Goal: Task Accomplishment & Management: Manage account settings

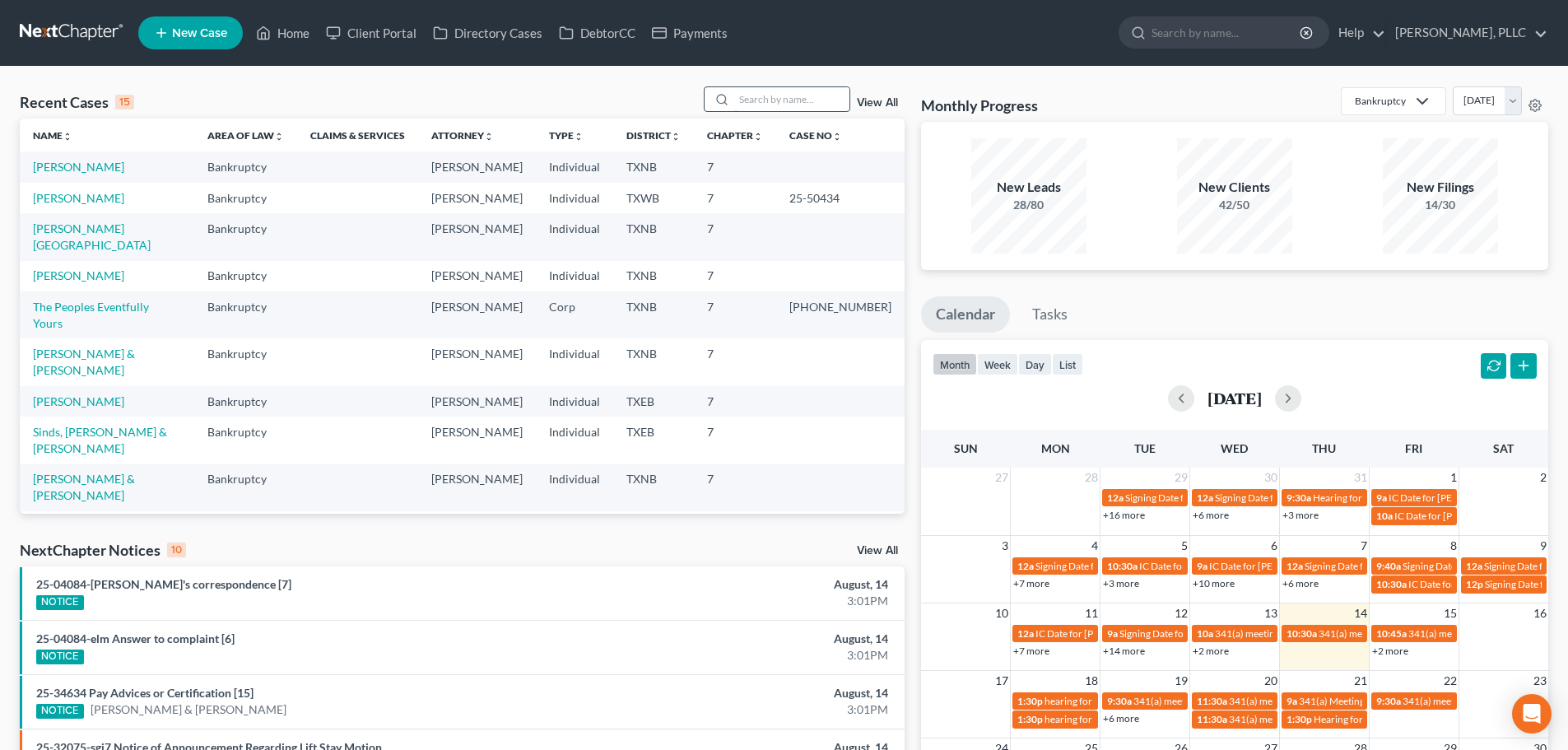
click at [741, 89] on input "search" at bounding box center [792, 99] width 115 height 24
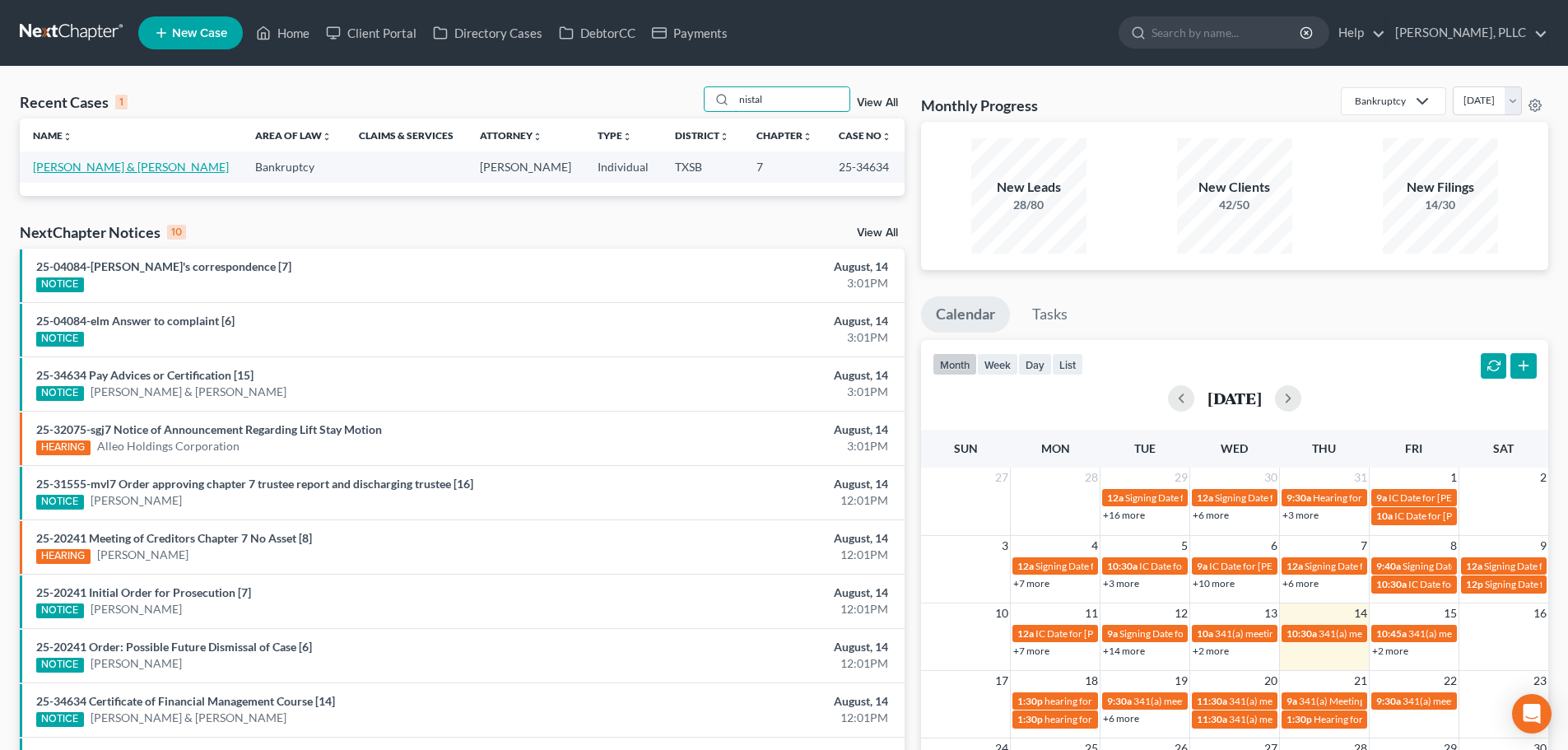
type input "nistal"
click at [84, 169] on link "[PERSON_NAME] & [PERSON_NAME]" at bounding box center [131, 166] width 196 height 14
select select "4"
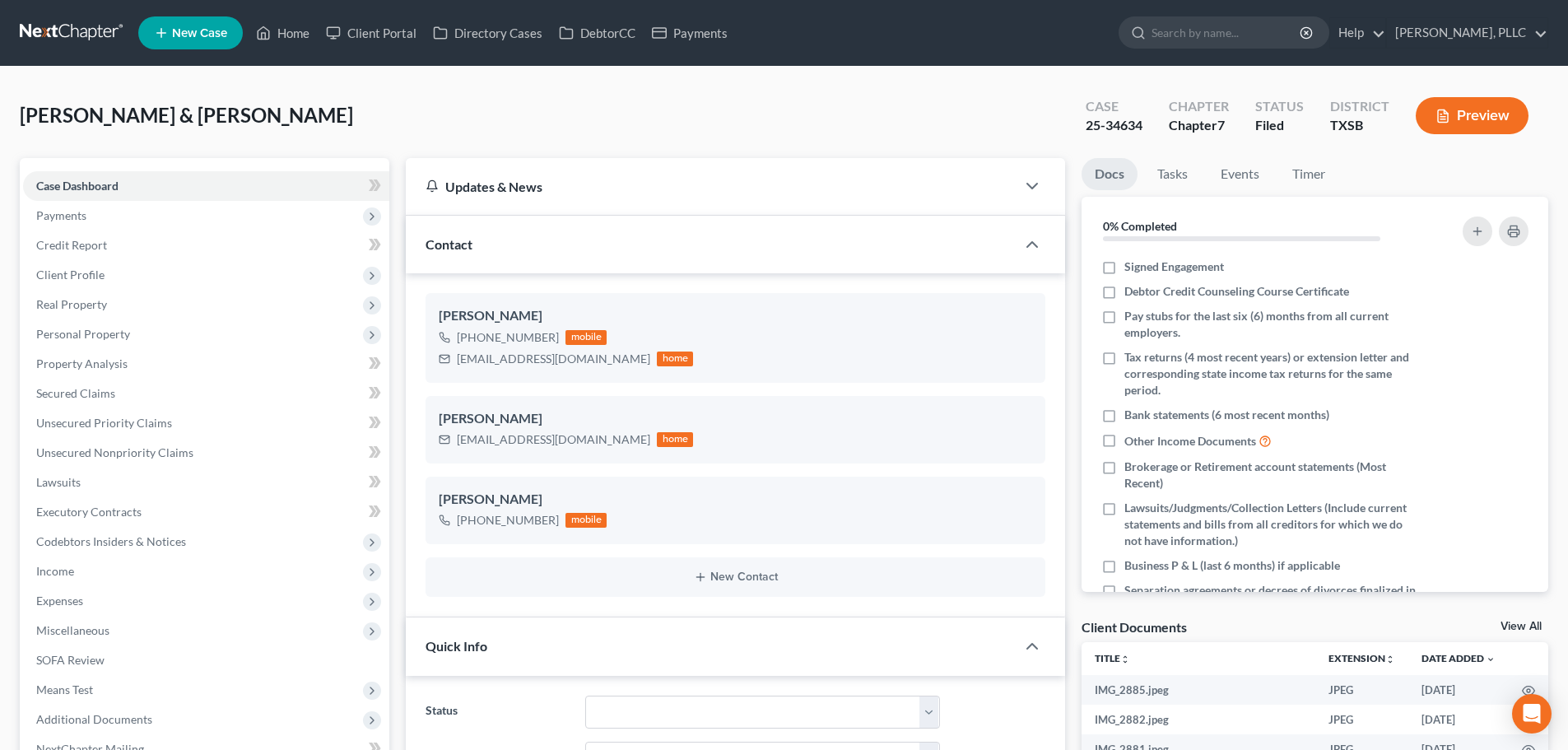
scroll to position [1386, 0]
click at [96, 216] on span "Payments" at bounding box center [206, 215] width 366 height 30
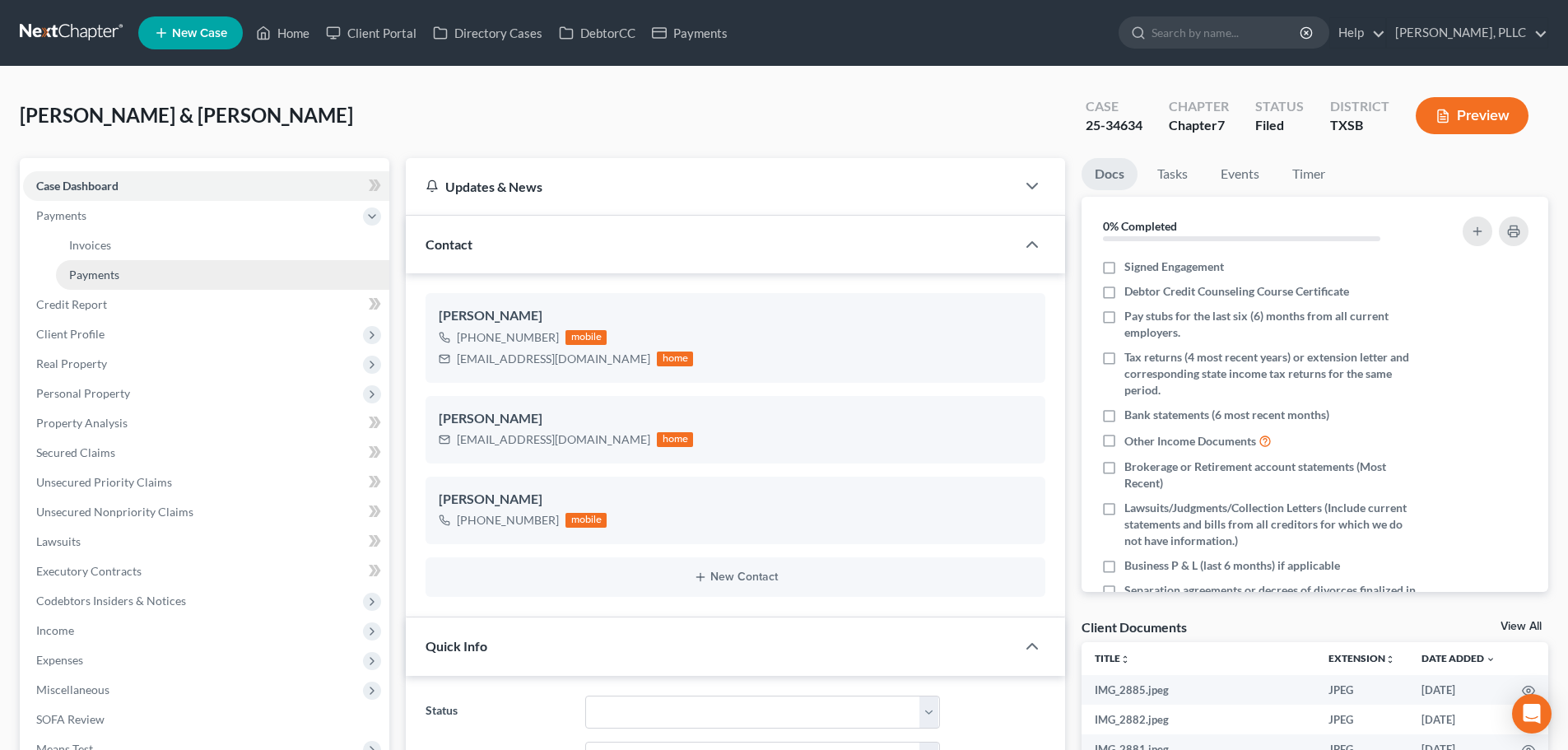
click at [113, 272] on span "Payments" at bounding box center [94, 274] width 50 height 14
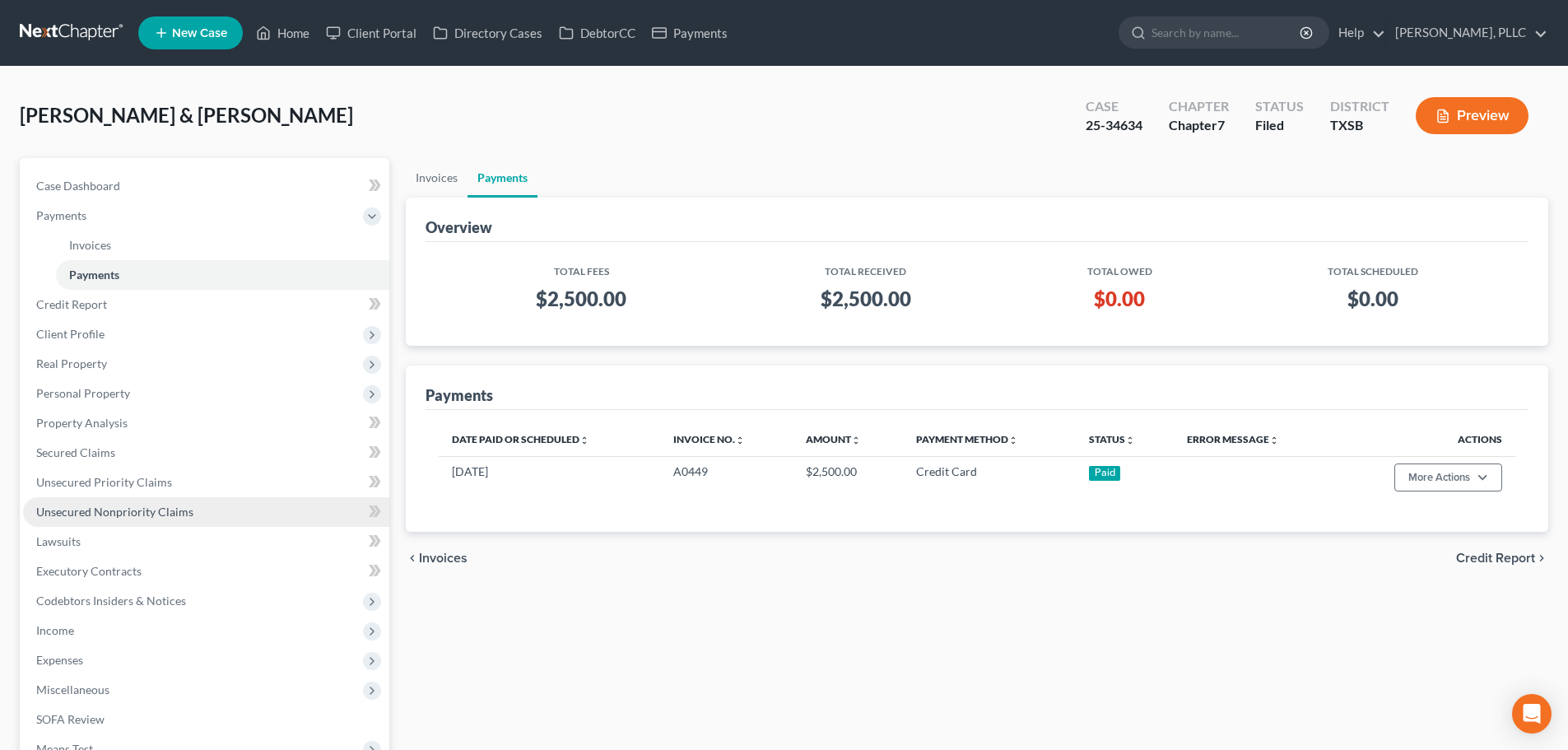
click at [128, 512] on span "Unsecured Nonpriority Claims" at bounding box center [115, 511] width 158 height 14
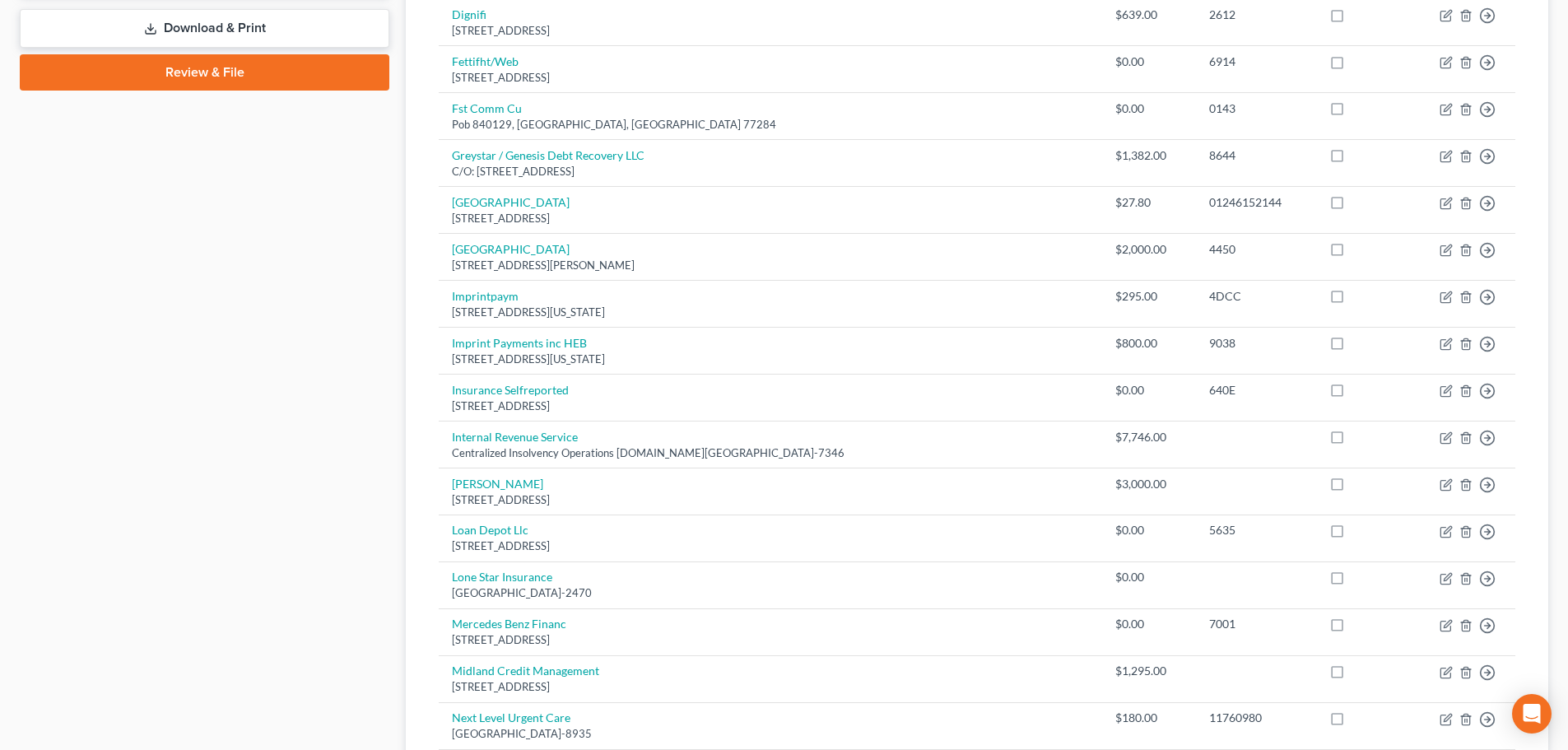
scroll to position [823, 0]
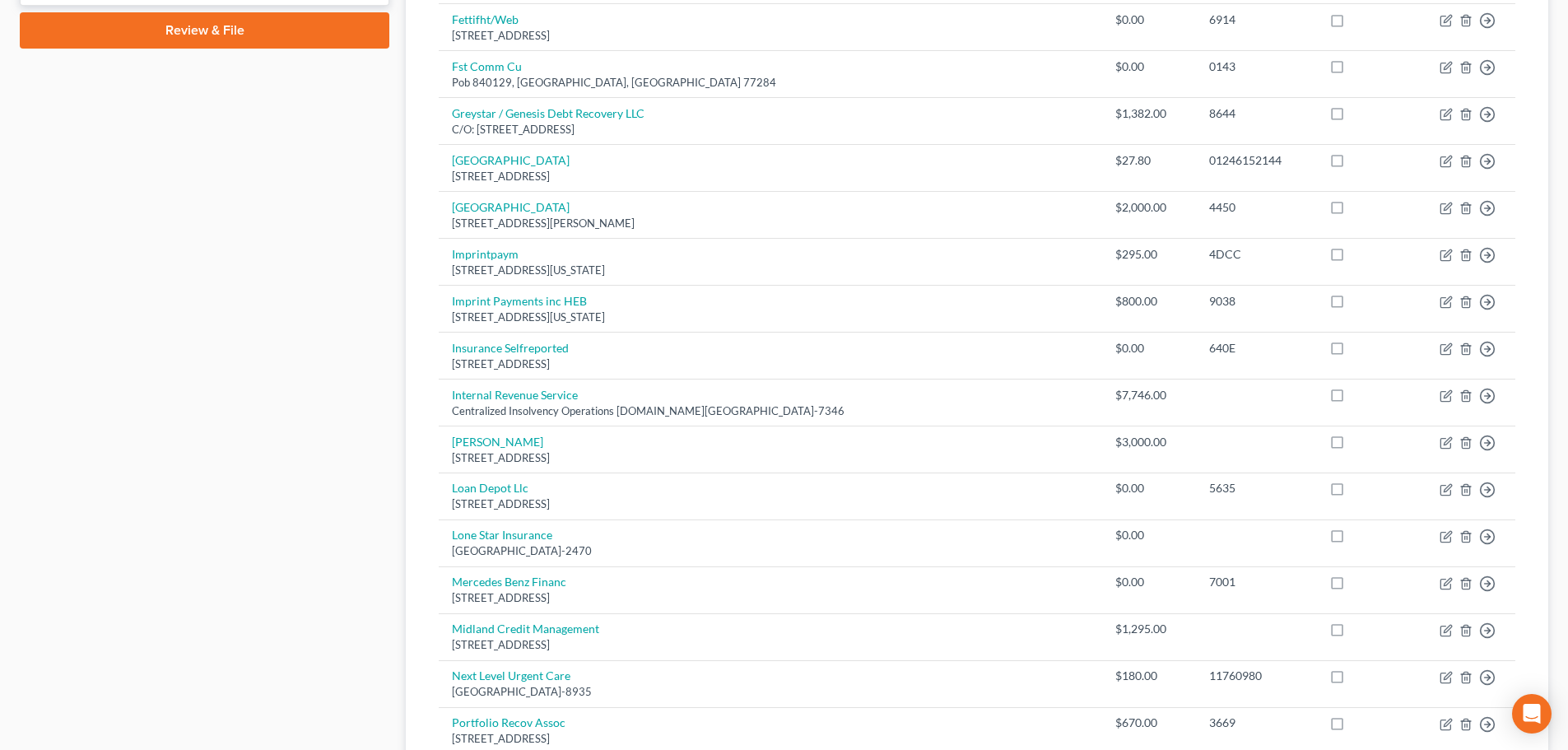
click at [290, 635] on div "Case Dashboard Payments Invoices Payments Payments Credit Report Client Profile" at bounding box center [205, 178] width 386 height 1684
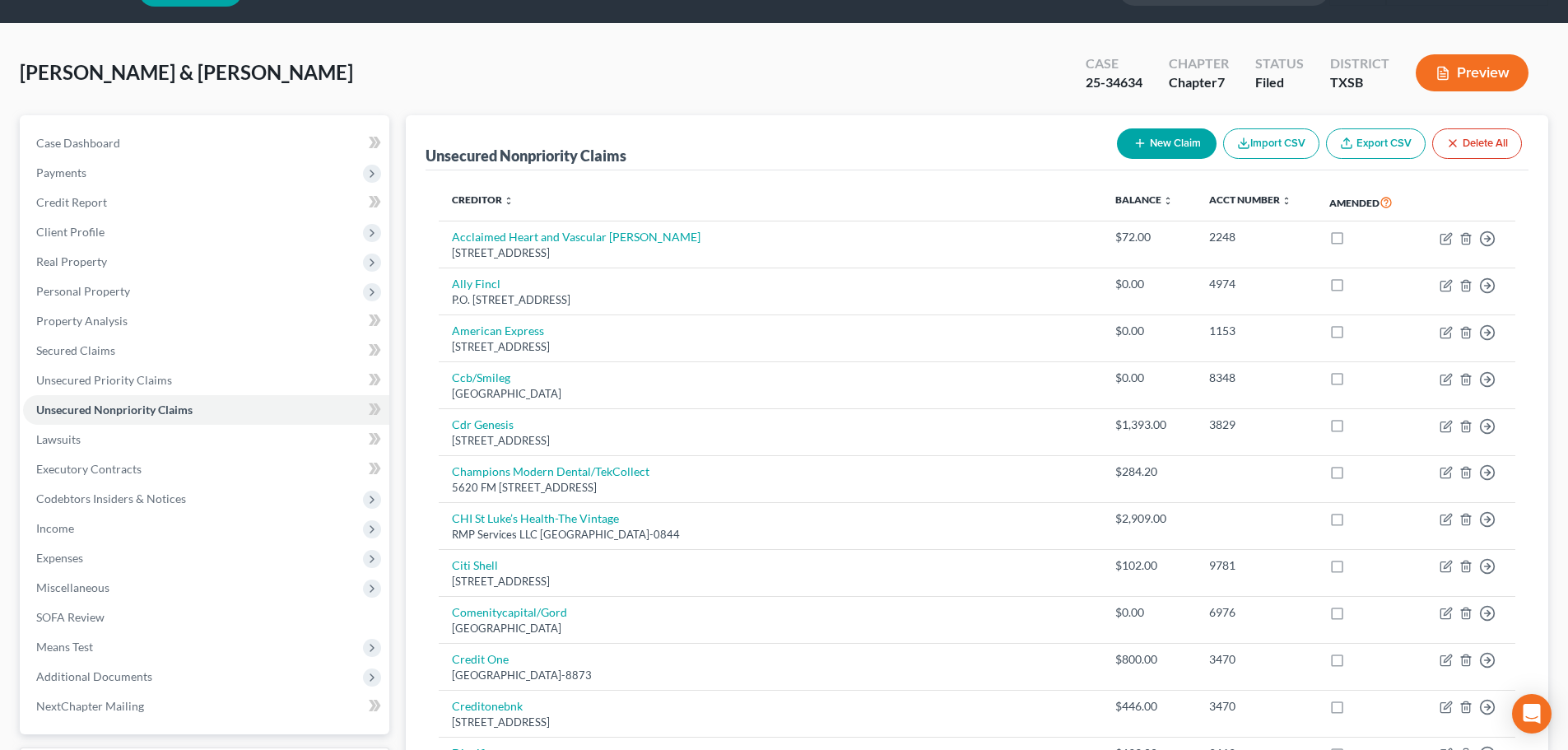
scroll to position [0, 0]
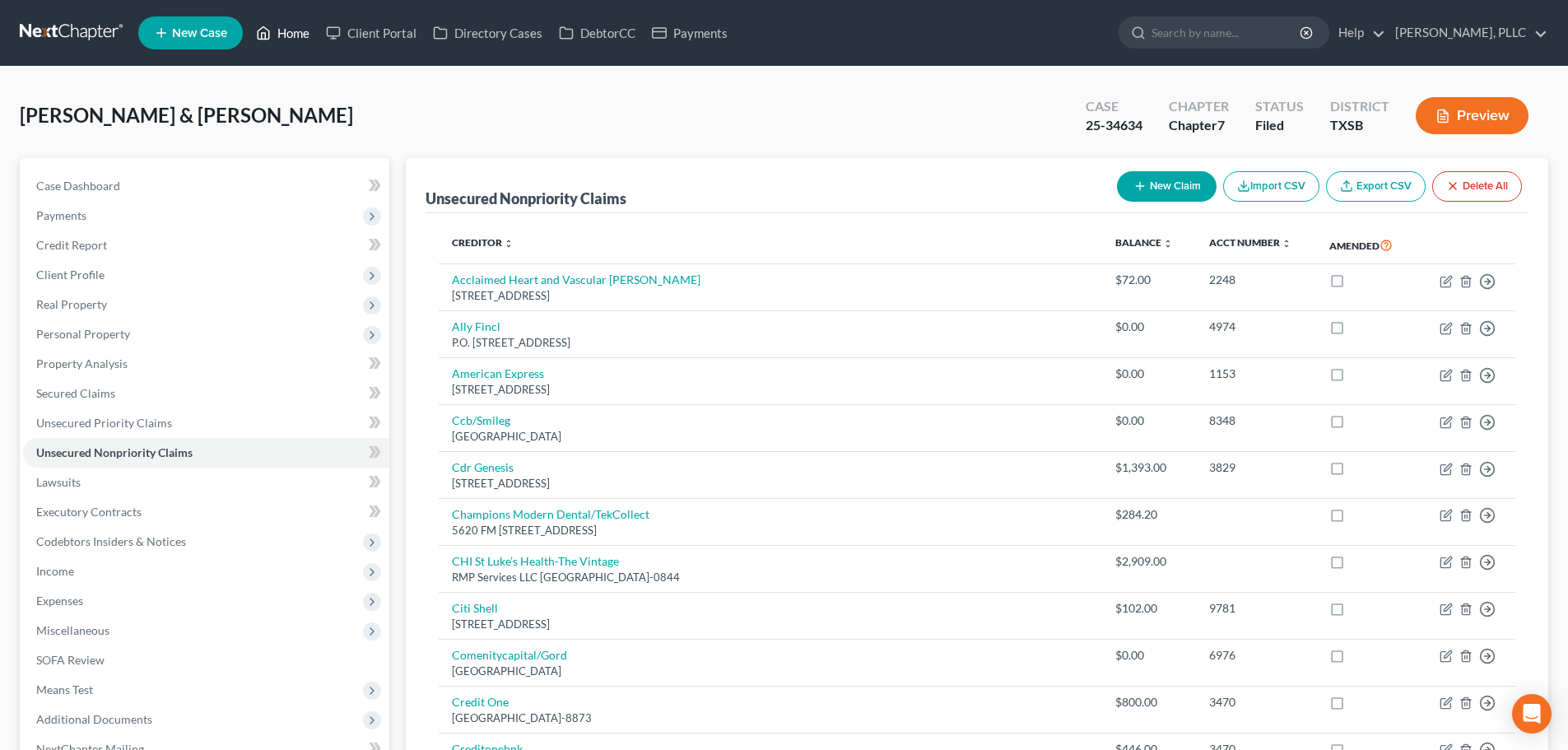
click at [296, 32] on link "Home" at bounding box center [282, 33] width 70 height 30
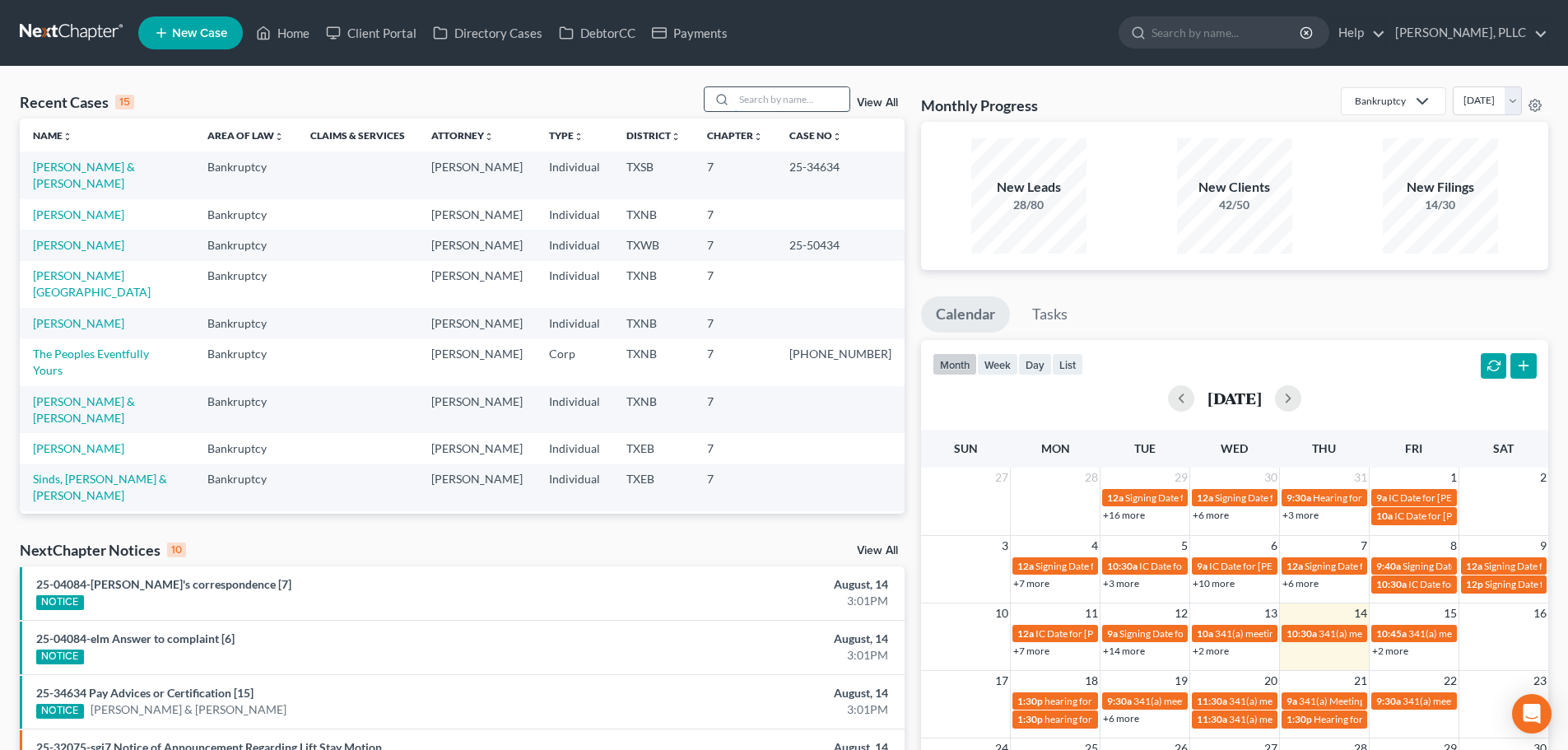
click at [745, 104] on input "search" at bounding box center [792, 99] width 115 height 24
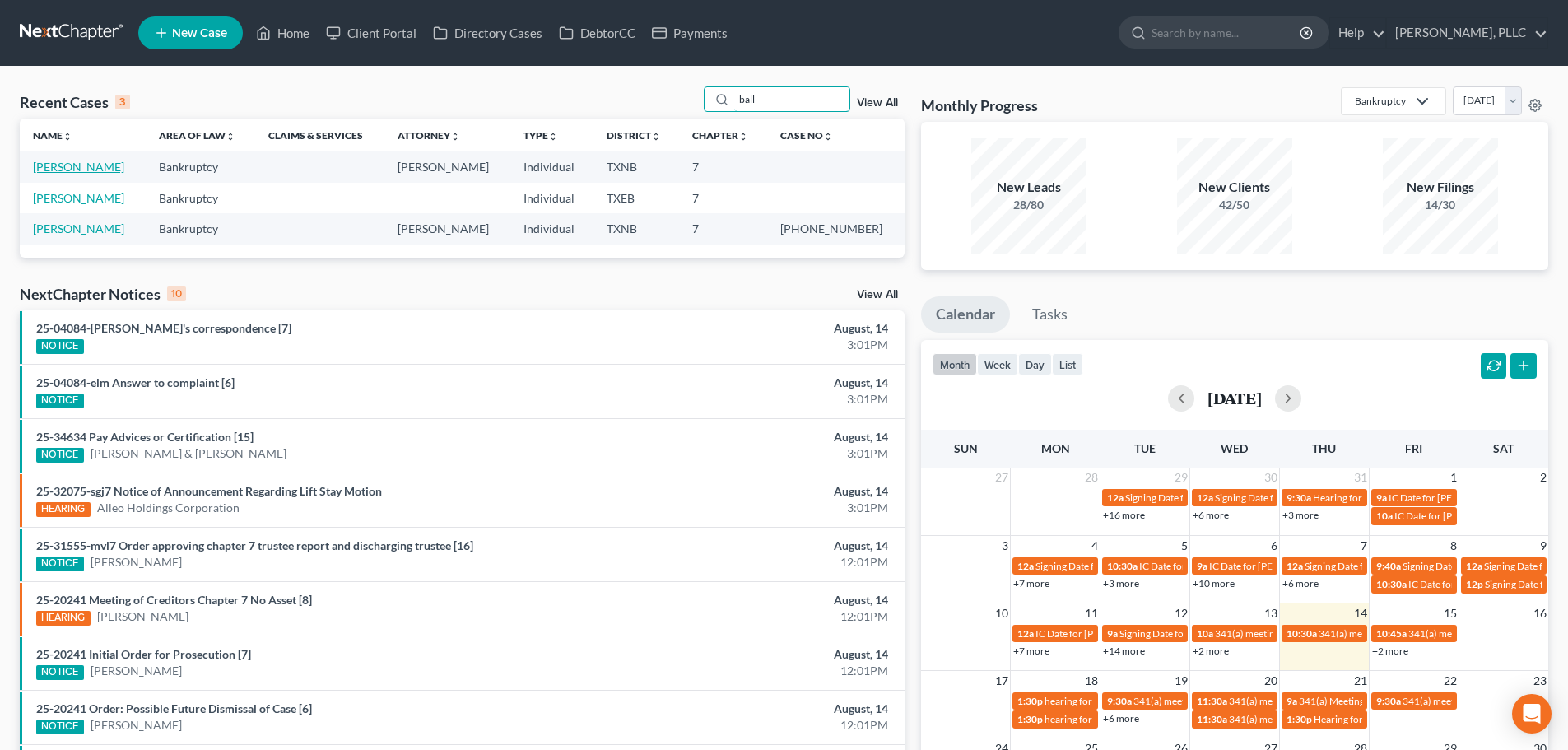
type input "ball"
click at [55, 168] on link "[PERSON_NAME]" at bounding box center [78, 166] width 91 height 14
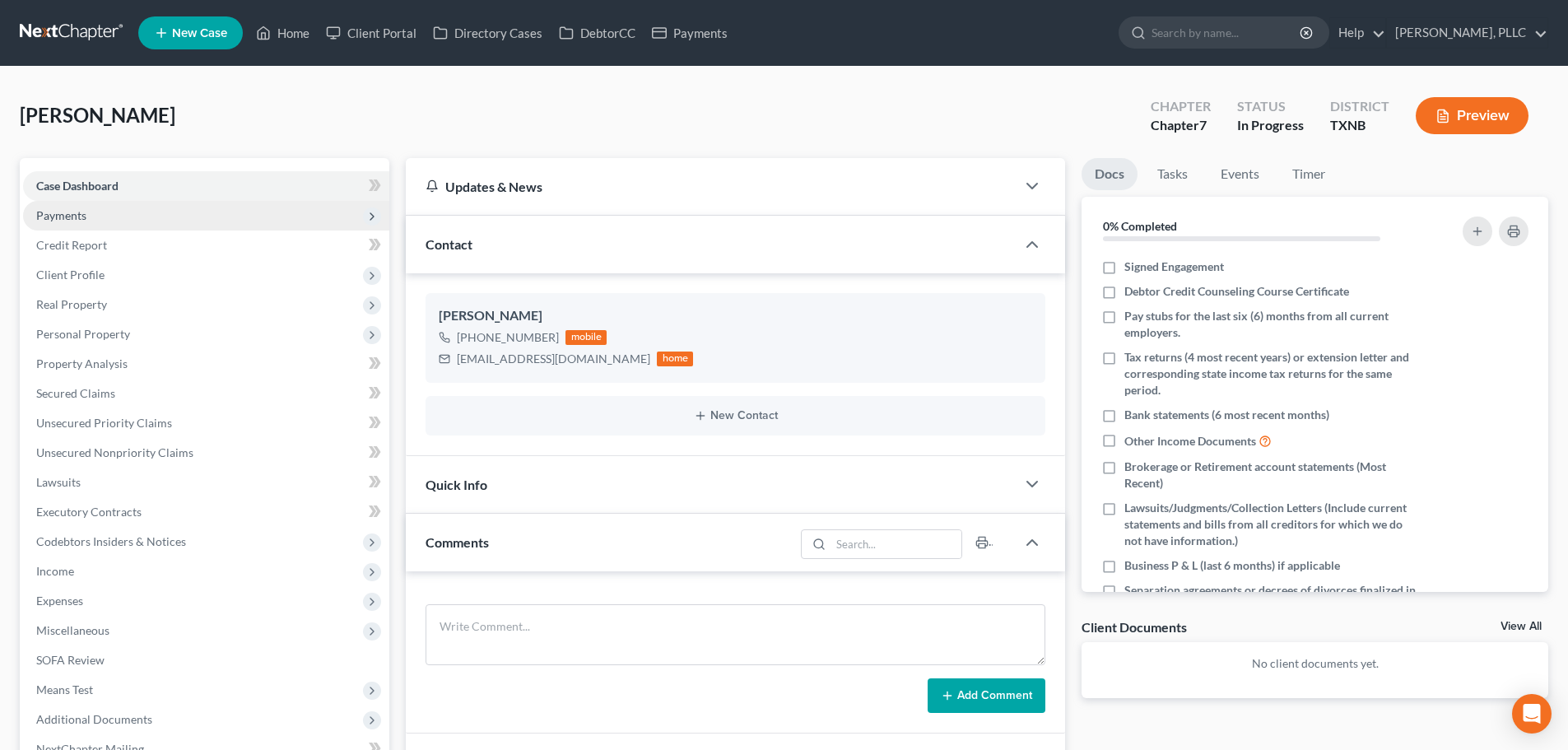
click at [65, 215] on span "Payments" at bounding box center [61, 215] width 50 height 14
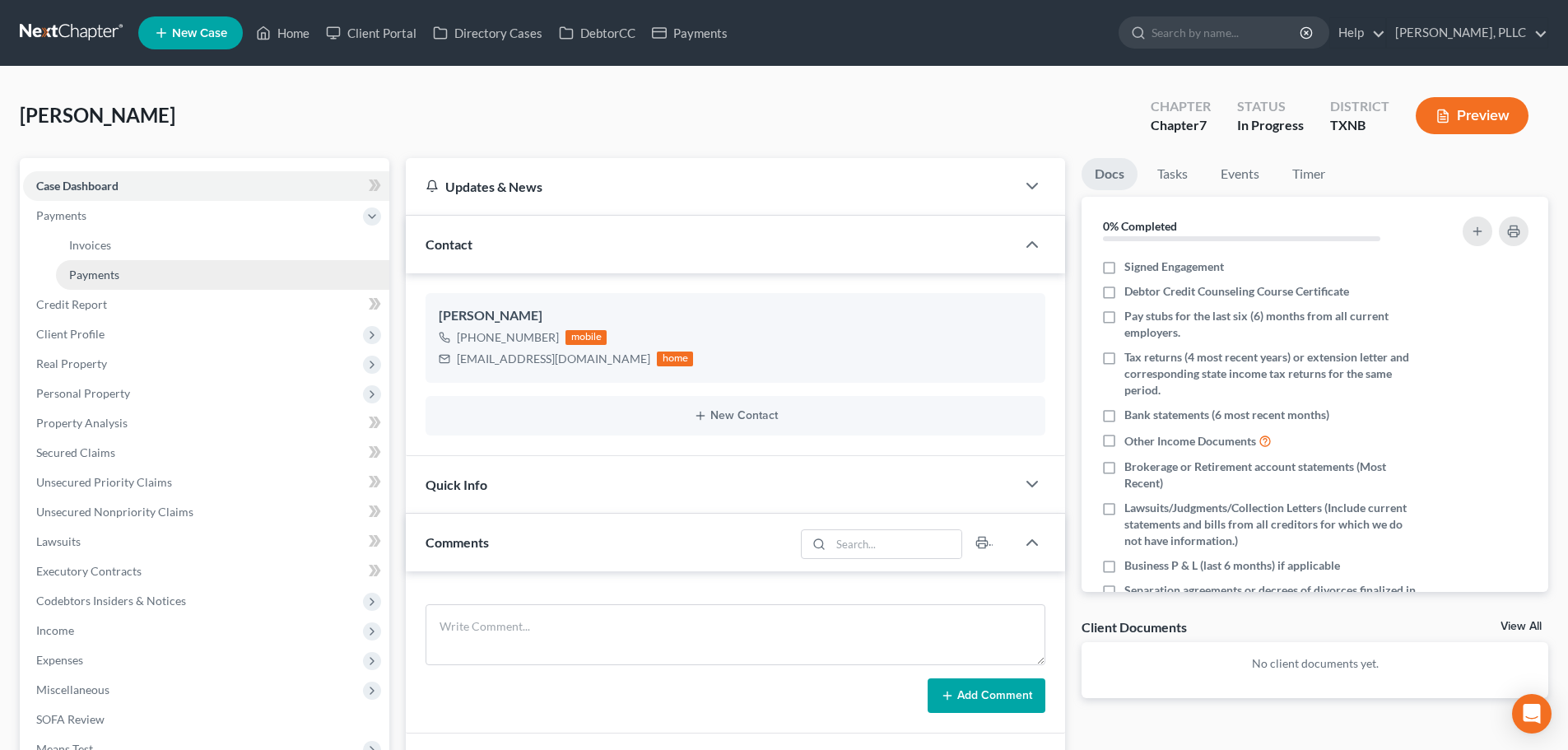
click at [87, 272] on span "Payments" at bounding box center [94, 274] width 50 height 14
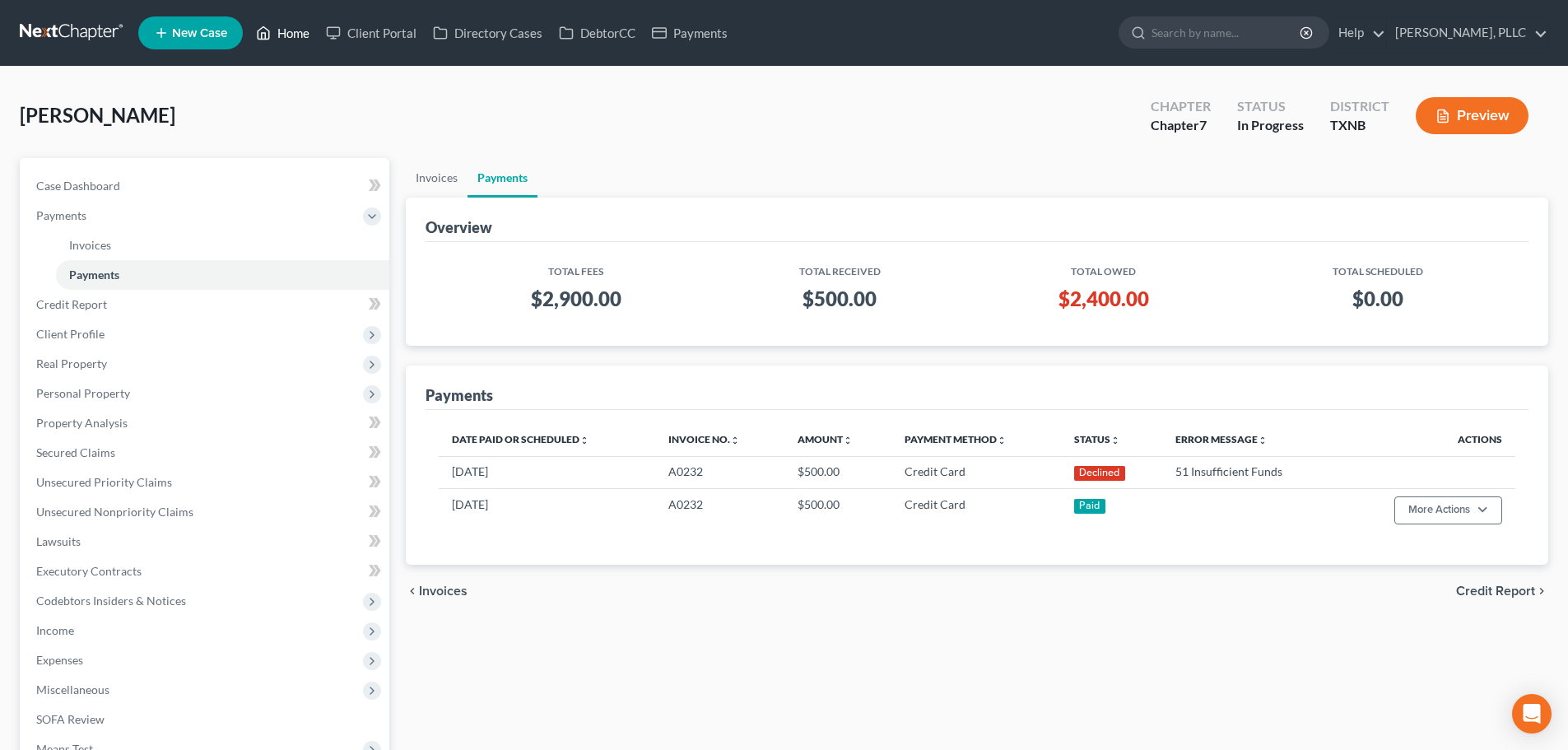
click at [304, 34] on link "Home" at bounding box center [282, 33] width 70 height 30
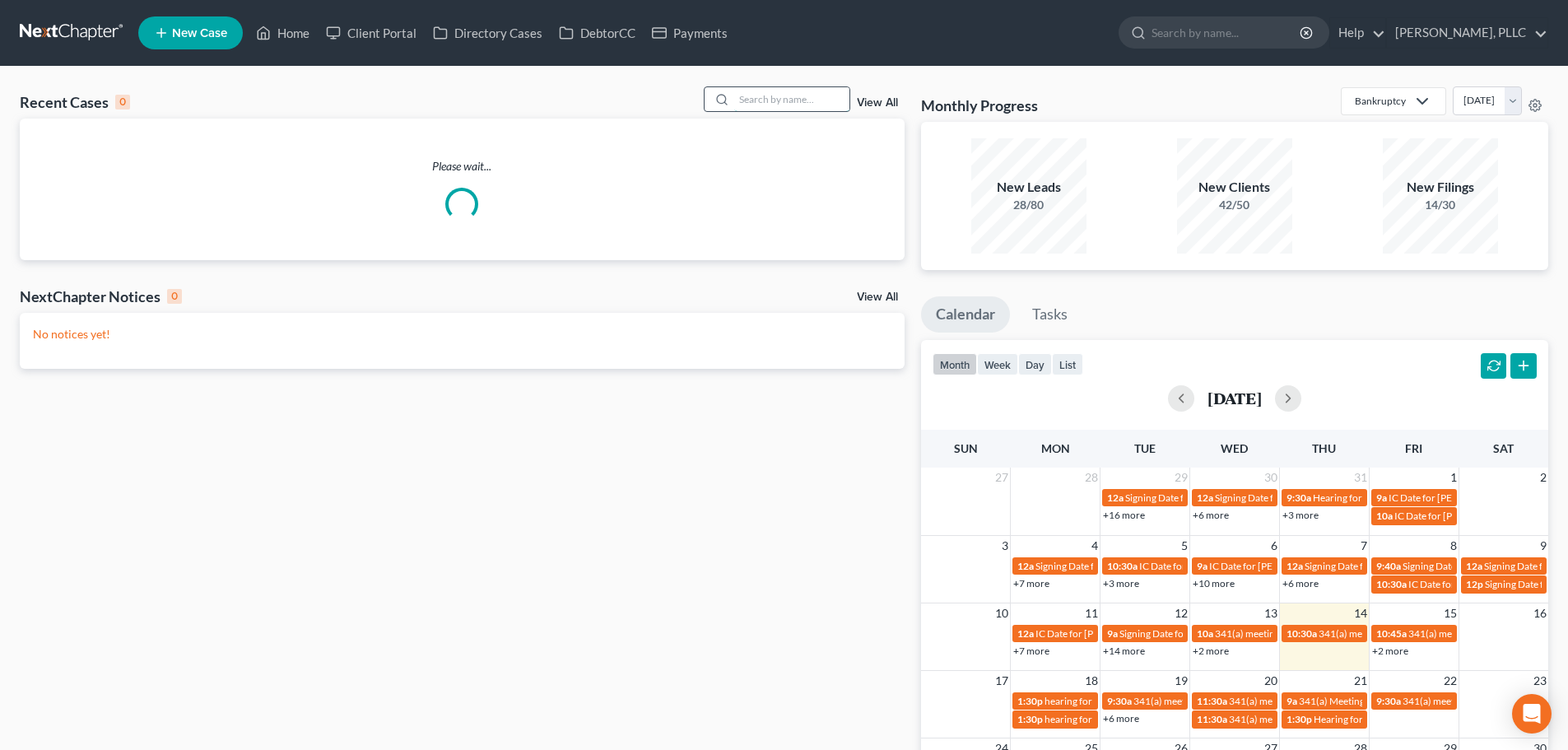
click at [757, 98] on input "search" at bounding box center [792, 99] width 115 height 24
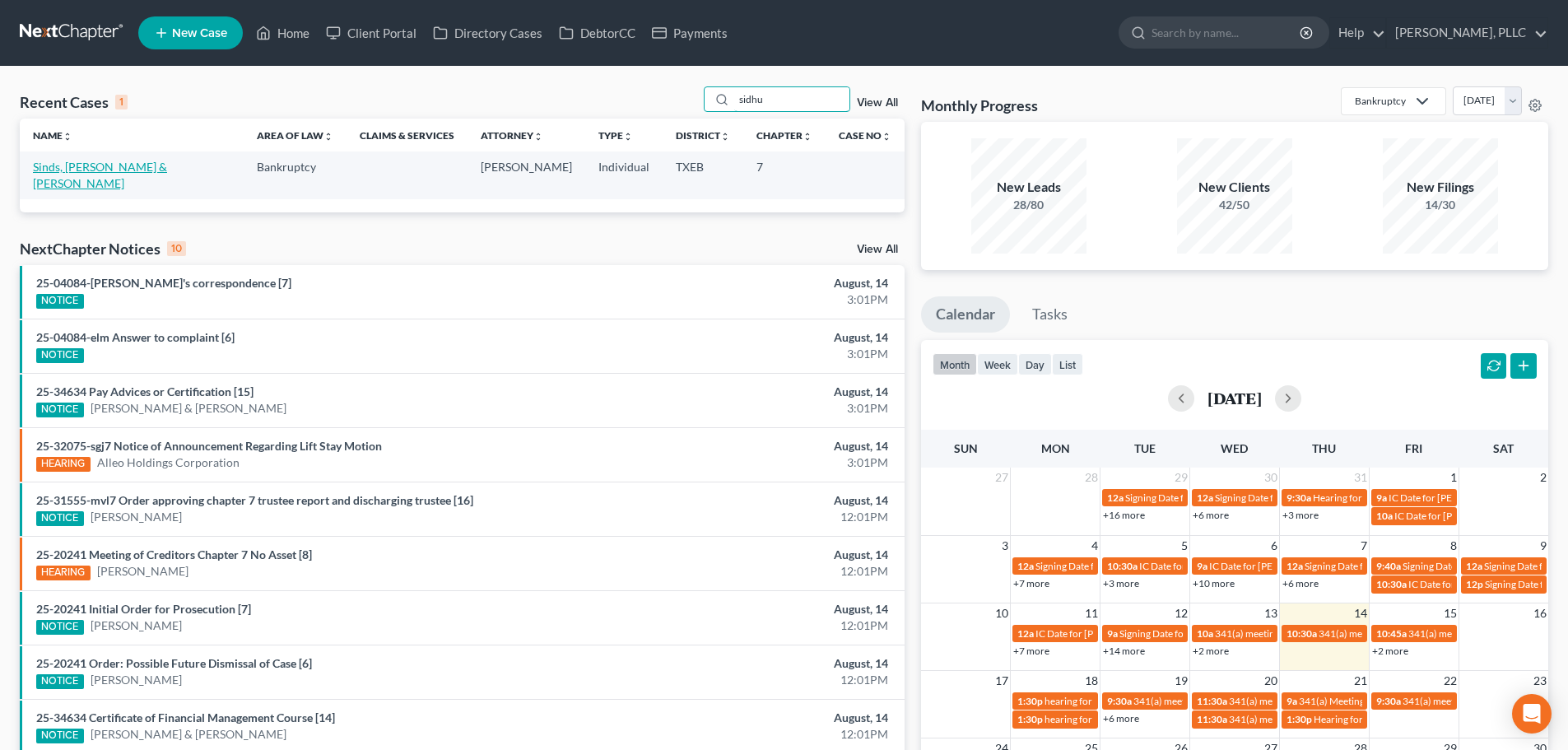
type input "sidhu"
click at [119, 163] on link "Sinds, [PERSON_NAME] & [PERSON_NAME]" at bounding box center [100, 175] width 135 height 31
select select "4"
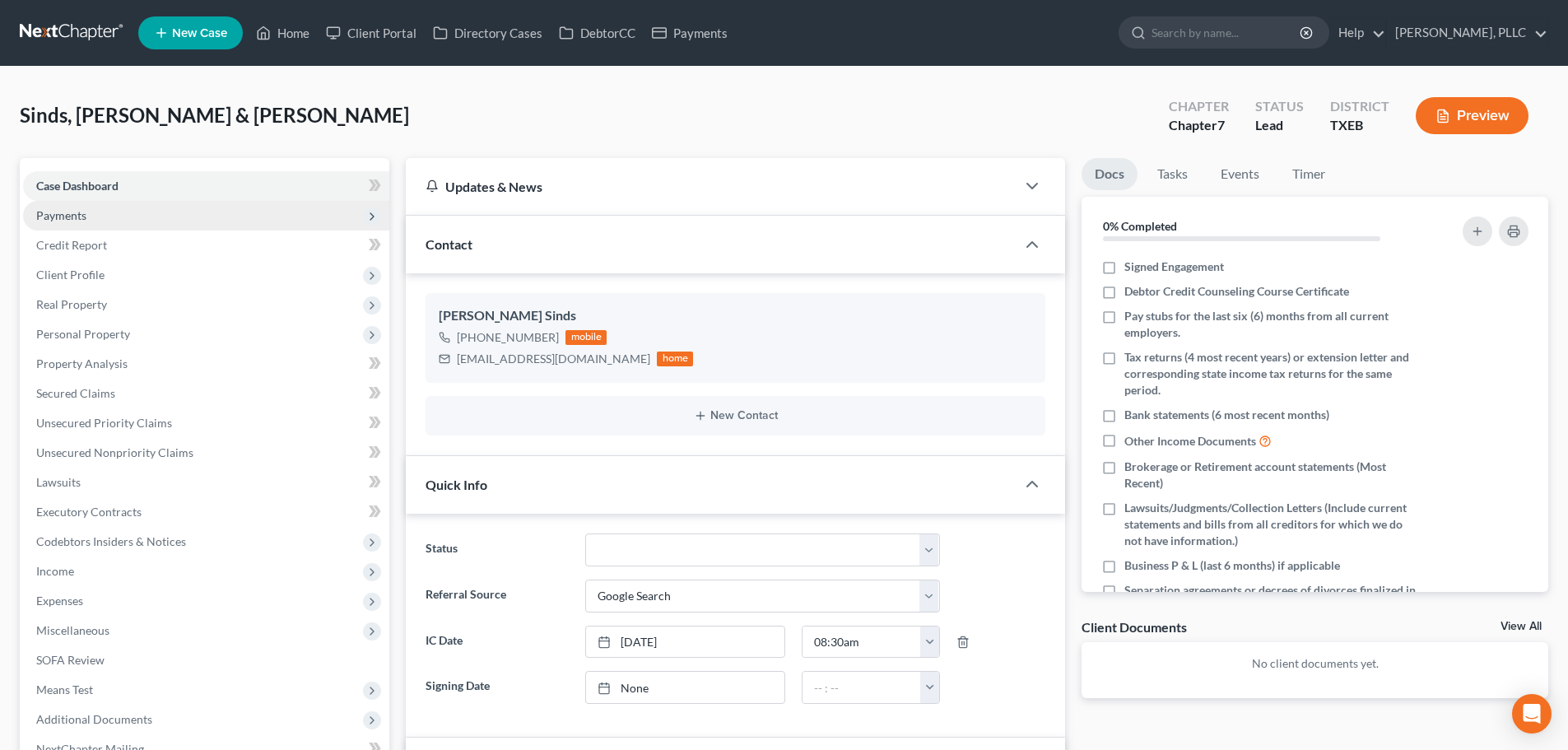
click at [84, 220] on span "Payments" at bounding box center [61, 215] width 50 height 14
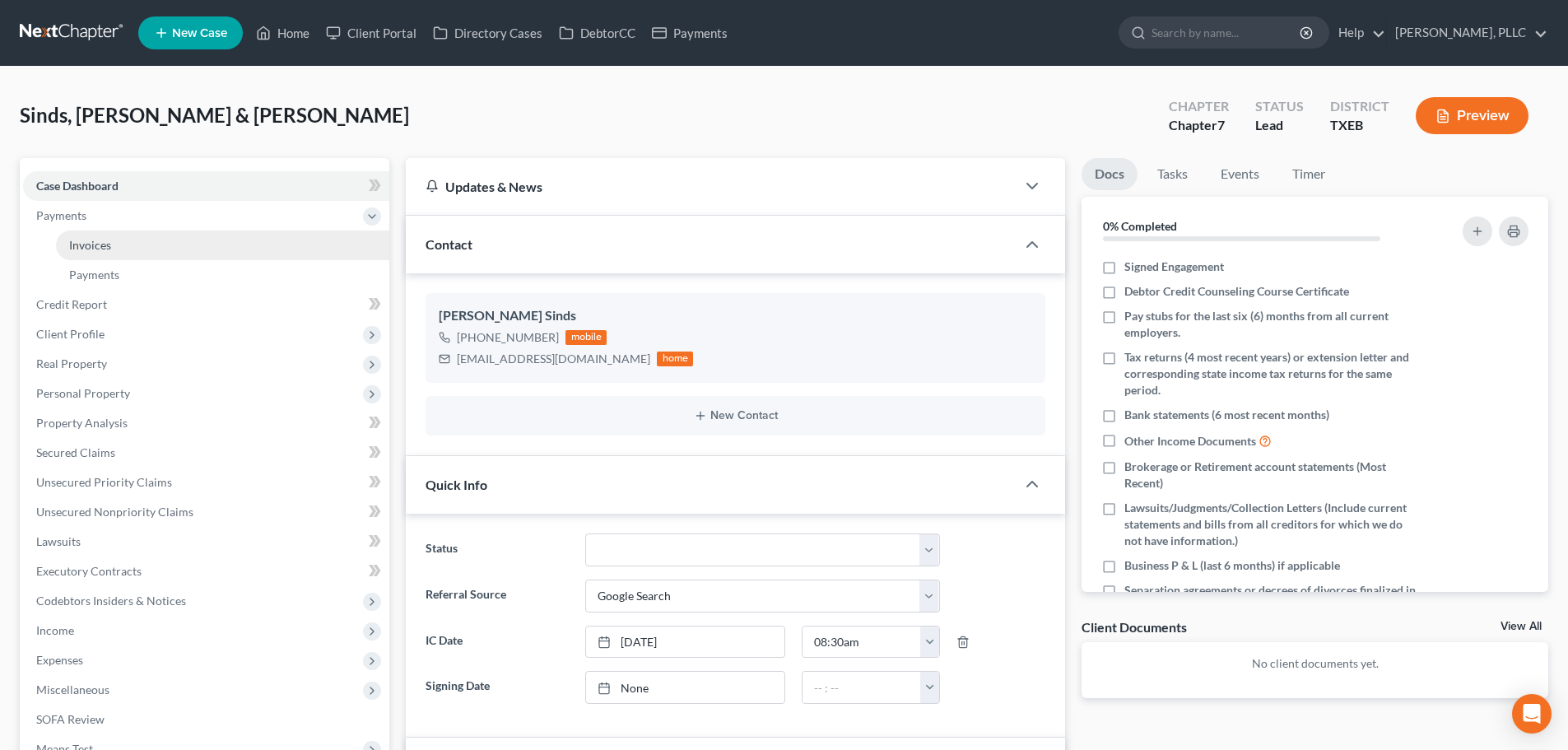
click at [95, 247] on span "Invoices" at bounding box center [90, 245] width 42 height 14
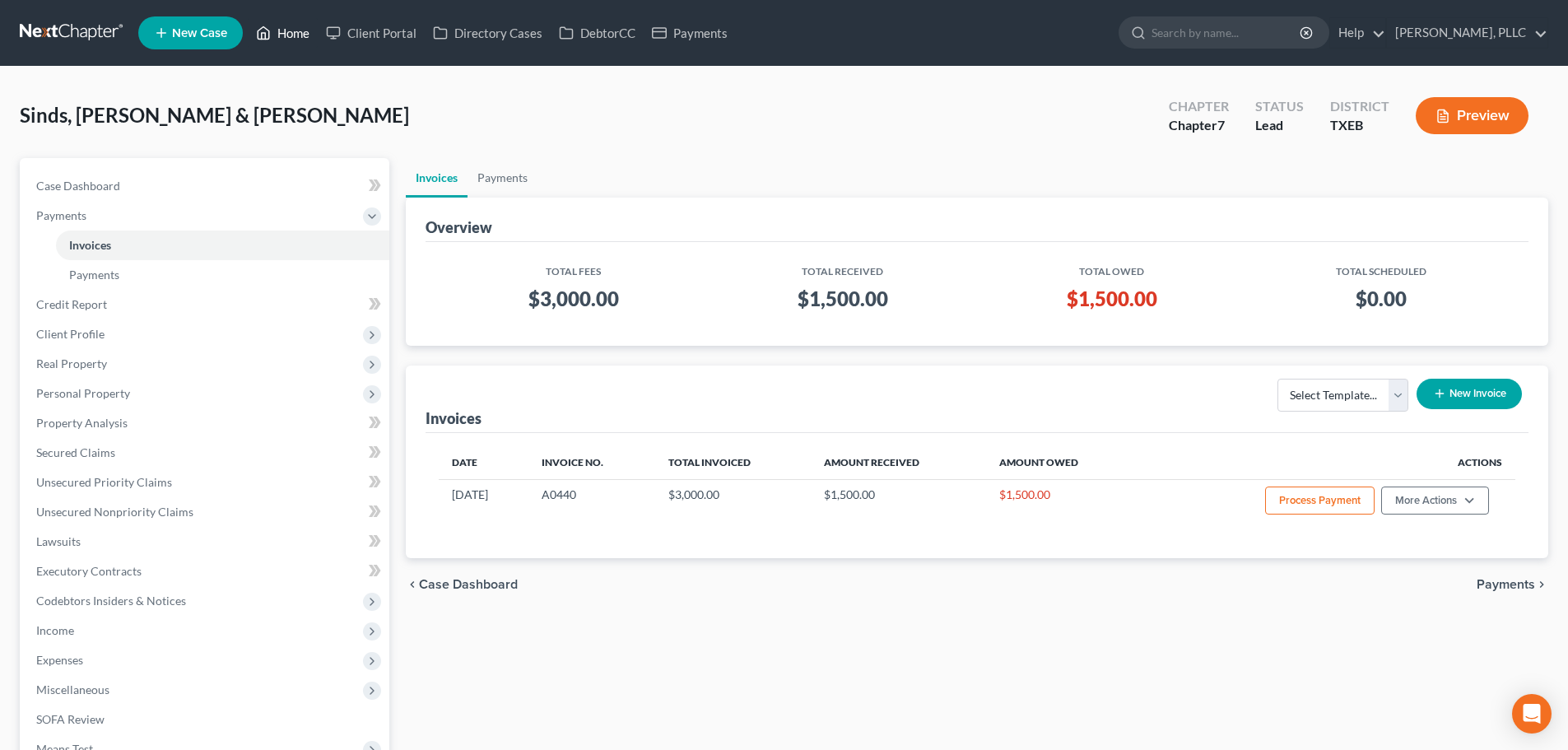
click at [284, 35] on link "Home" at bounding box center [282, 33] width 70 height 30
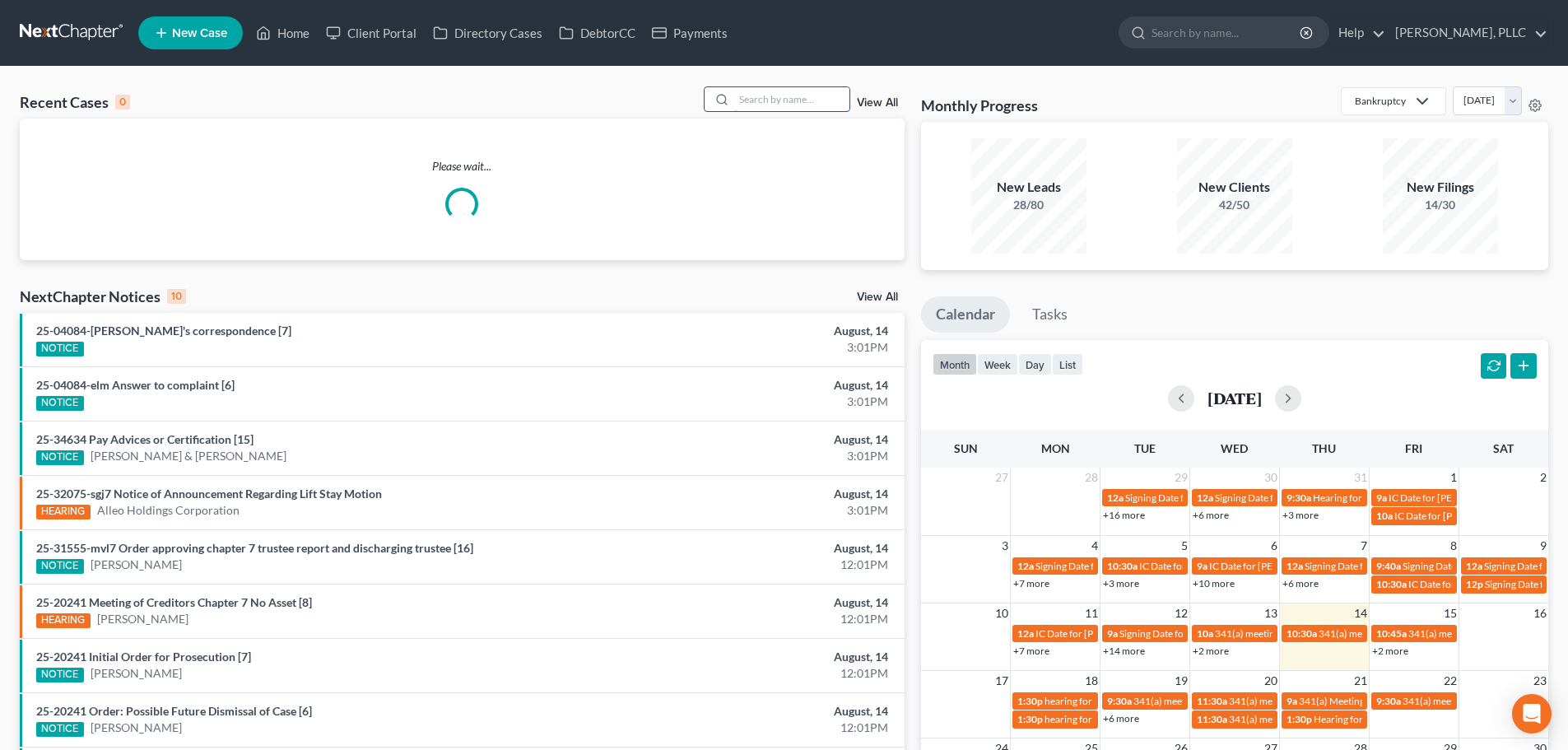
click at [772, 90] on input "search" at bounding box center [792, 99] width 115 height 24
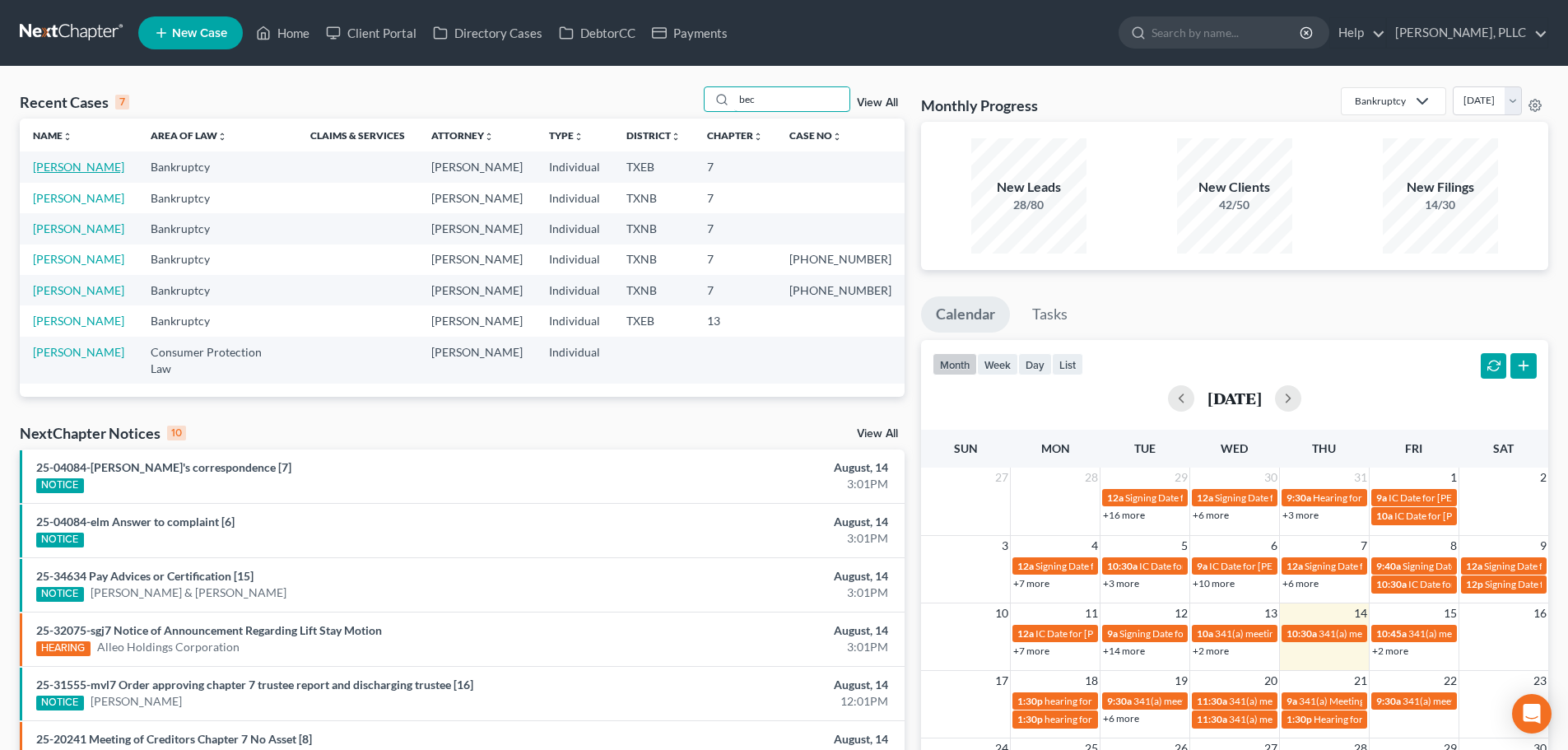
type input "bec"
click at [91, 167] on link "[PERSON_NAME]" at bounding box center [78, 166] width 91 height 14
select select "4"
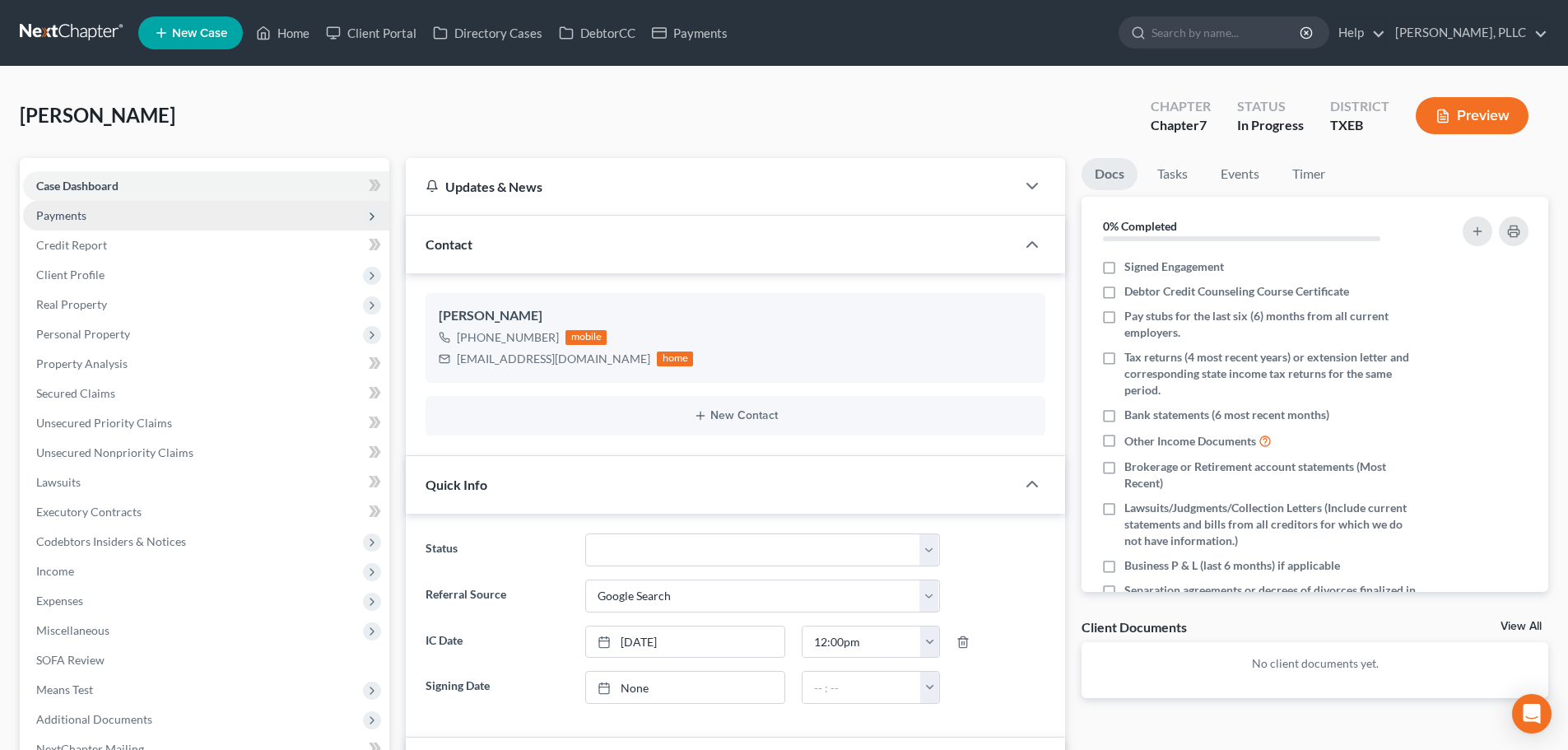
click at [93, 215] on span "Payments" at bounding box center [206, 215] width 366 height 30
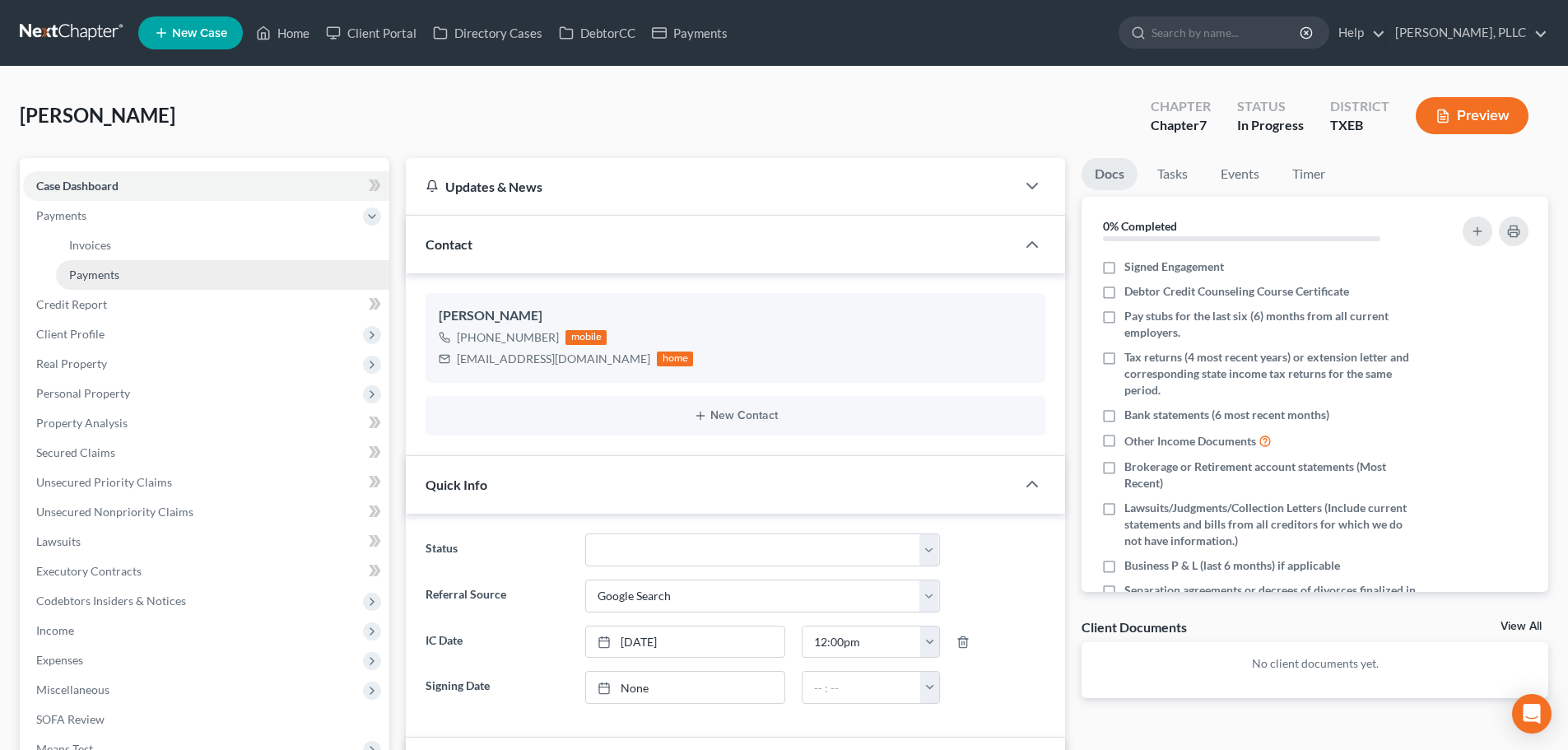
click at [113, 274] on span "Payments" at bounding box center [94, 274] width 50 height 14
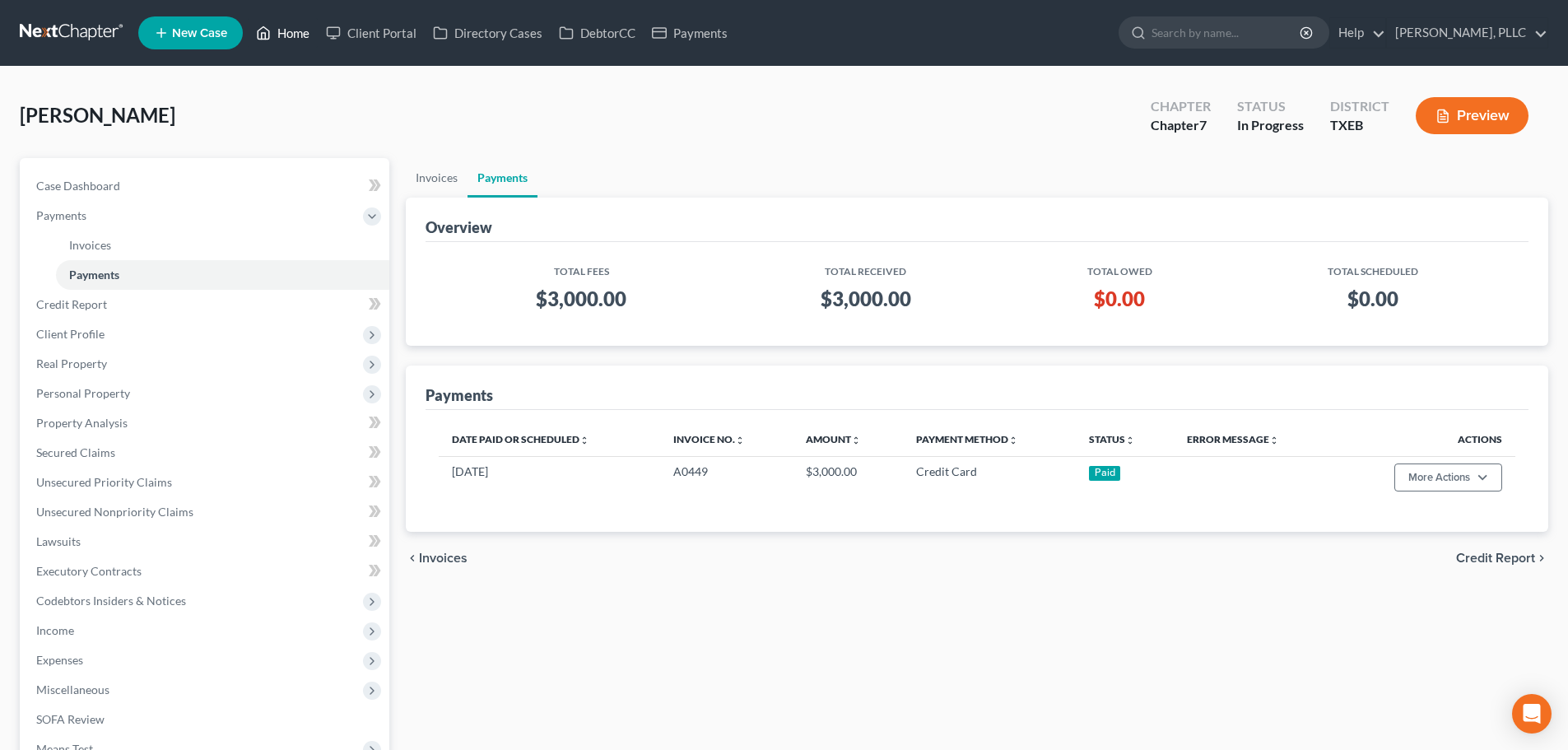
click at [302, 34] on link "Home" at bounding box center [282, 33] width 70 height 30
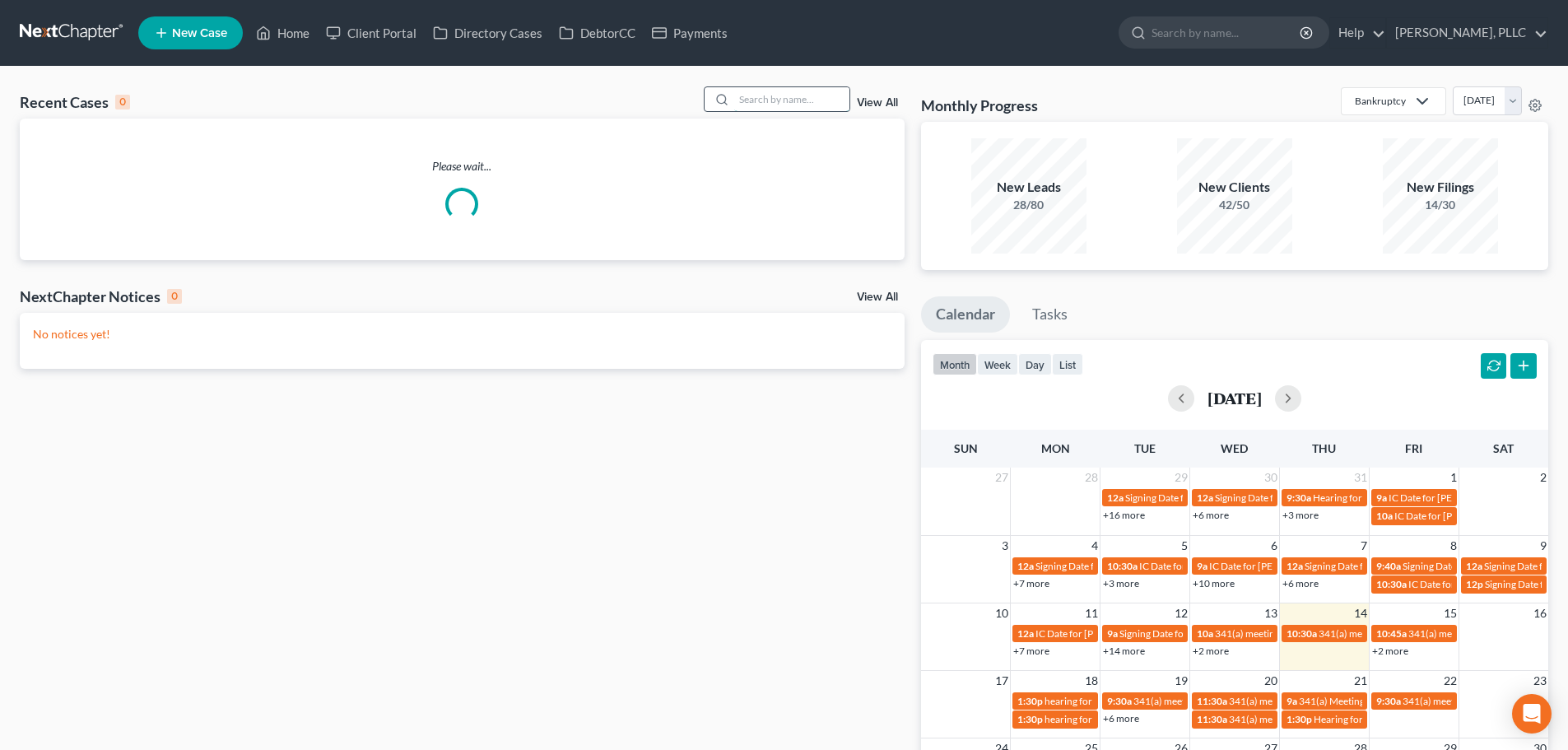
click at [776, 101] on input "search" at bounding box center [792, 99] width 115 height 24
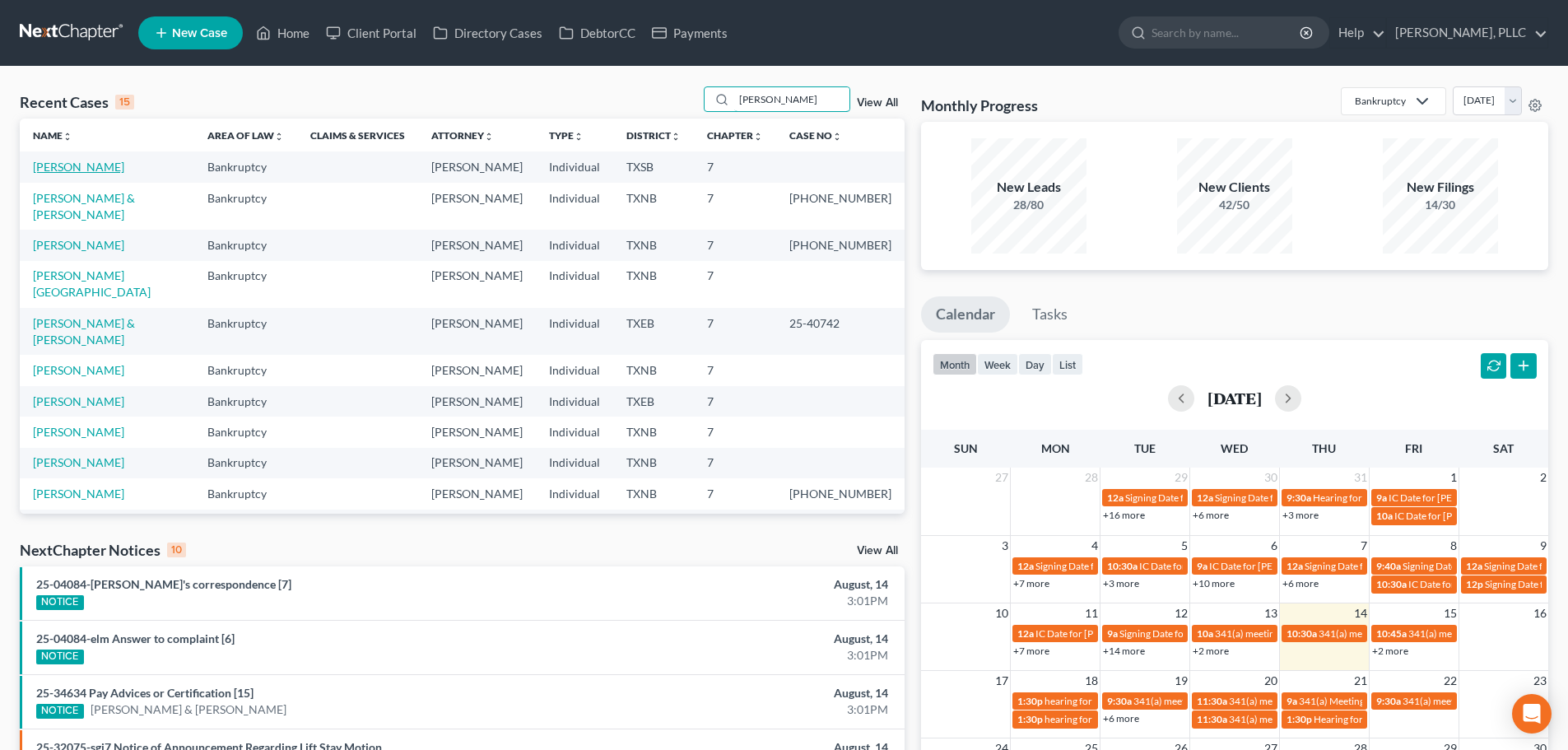
type input "[PERSON_NAME]"
click at [97, 164] on link "[PERSON_NAME]" at bounding box center [78, 166] width 91 height 14
select select "4"
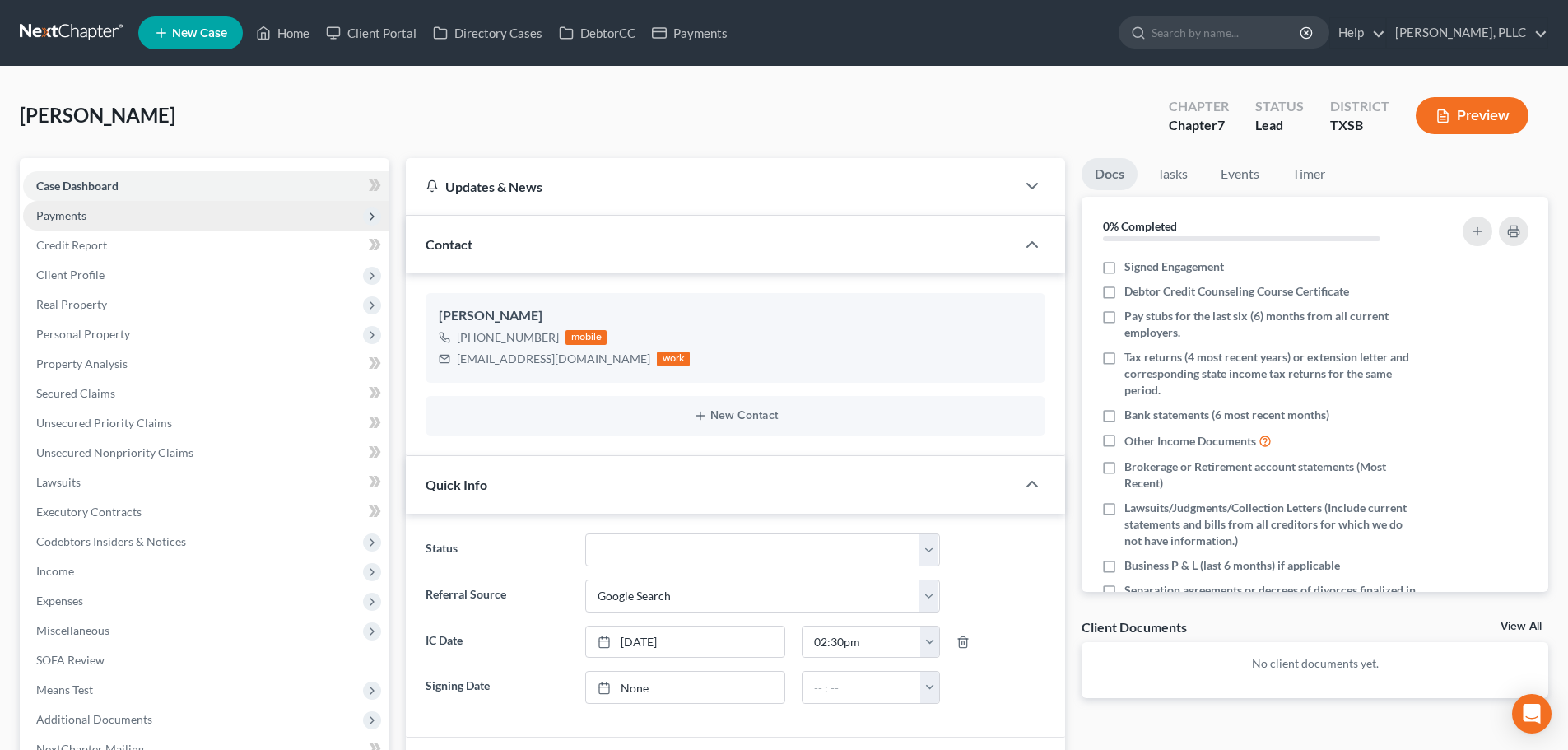
click at [72, 211] on span "Payments" at bounding box center [61, 215] width 50 height 14
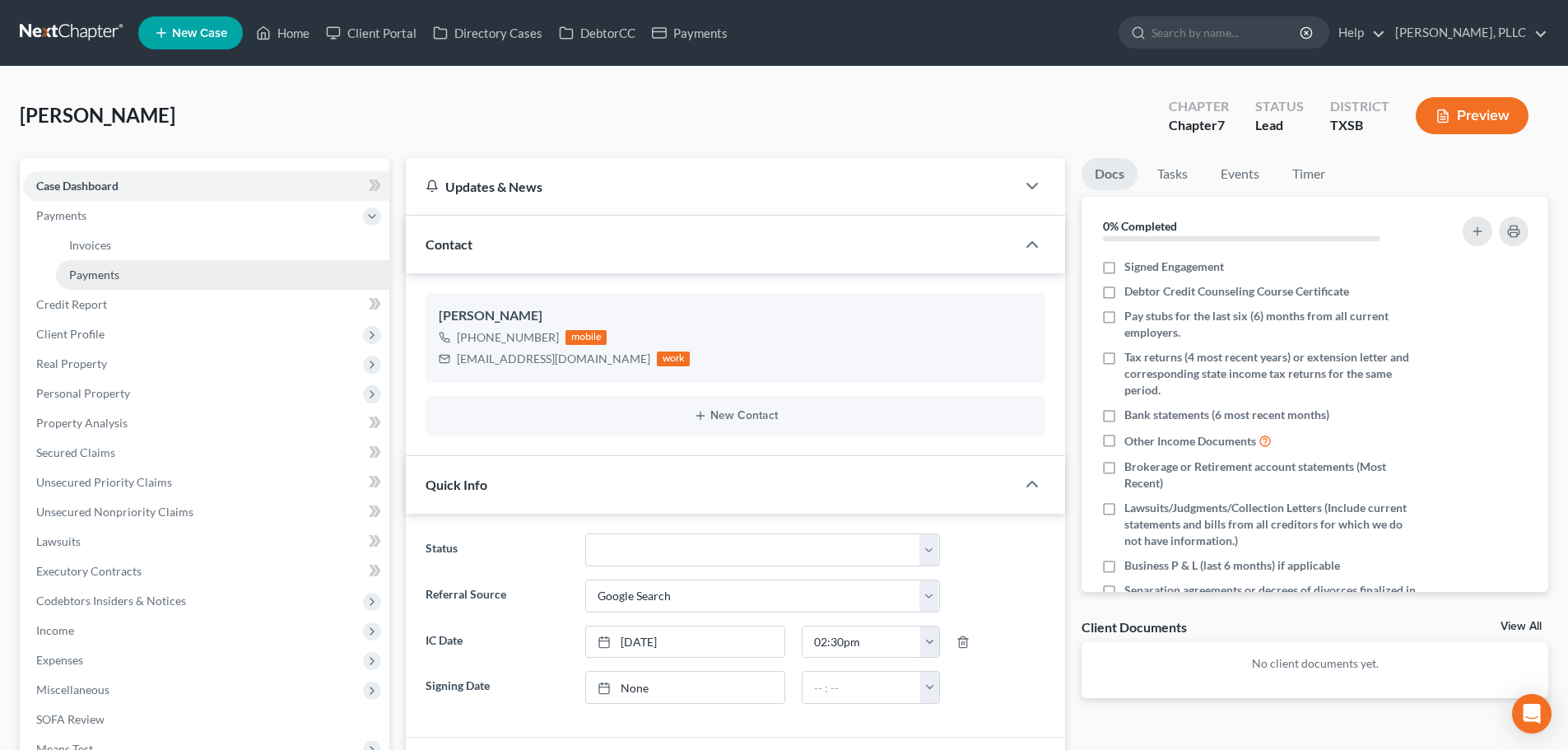
click at [81, 280] on span "Payments" at bounding box center [94, 274] width 50 height 14
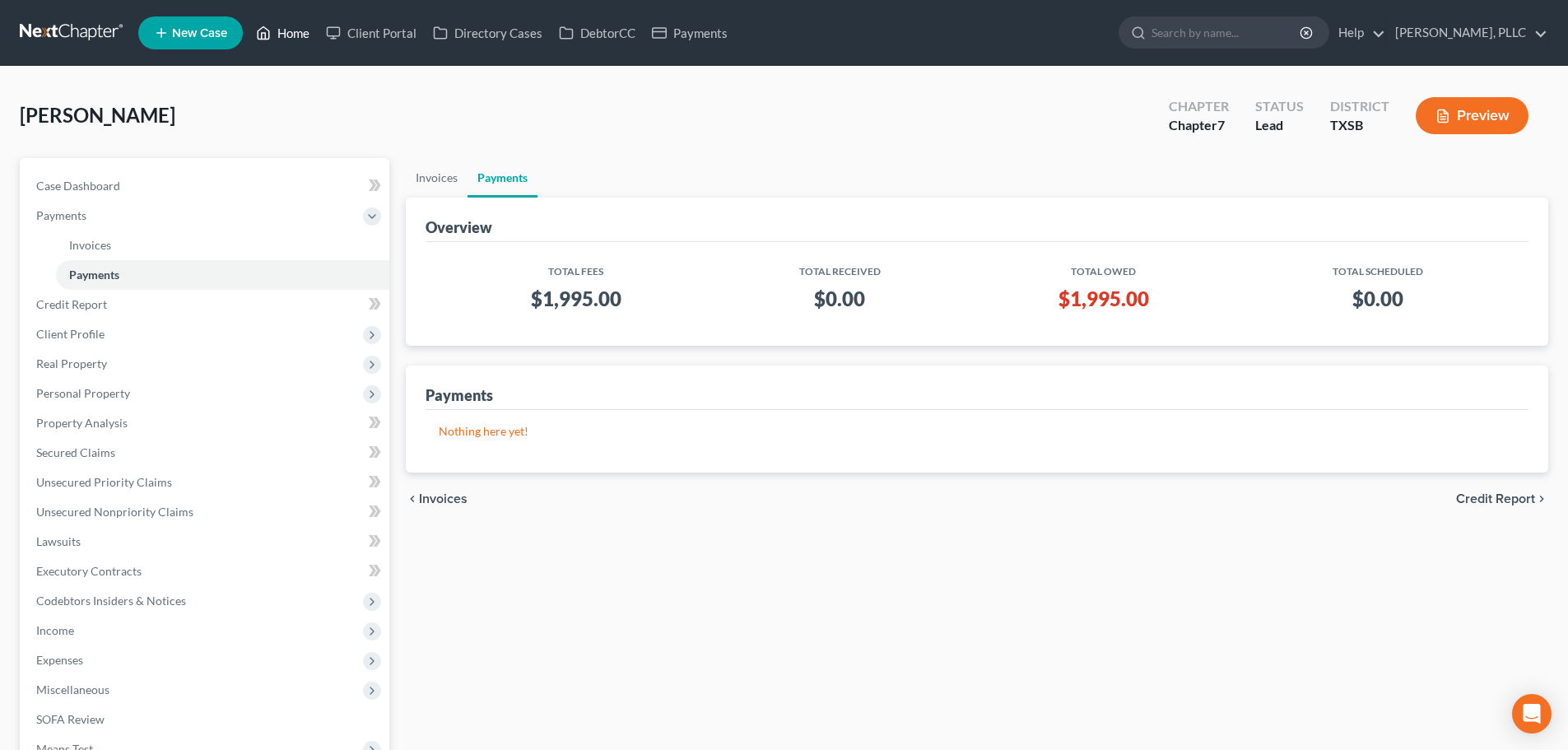
click at [283, 35] on link "Home" at bounding box center [282, 33] width 70 height 30
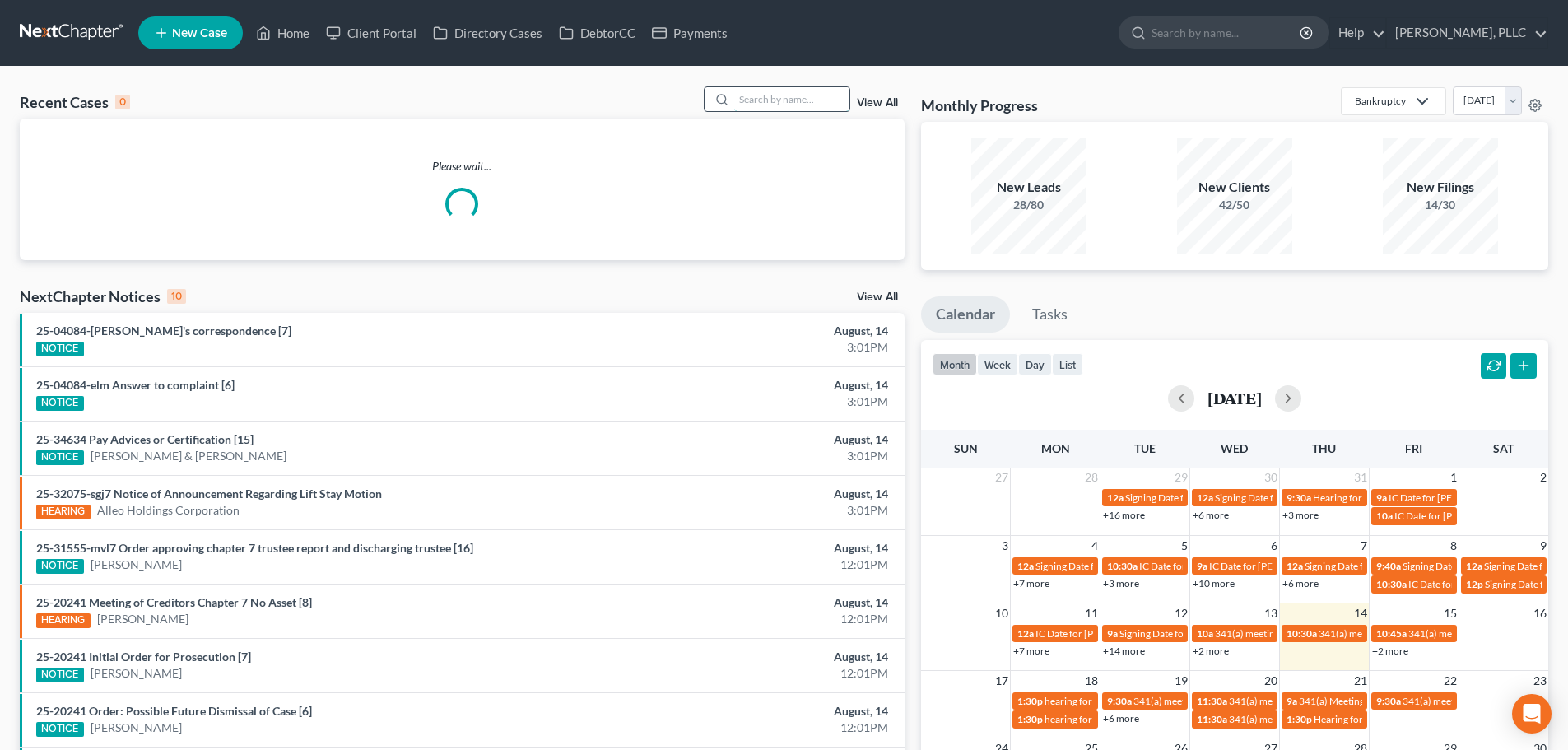
click at [754, 99] on input "search" at bounding box center [792, 99] width 115 height 24
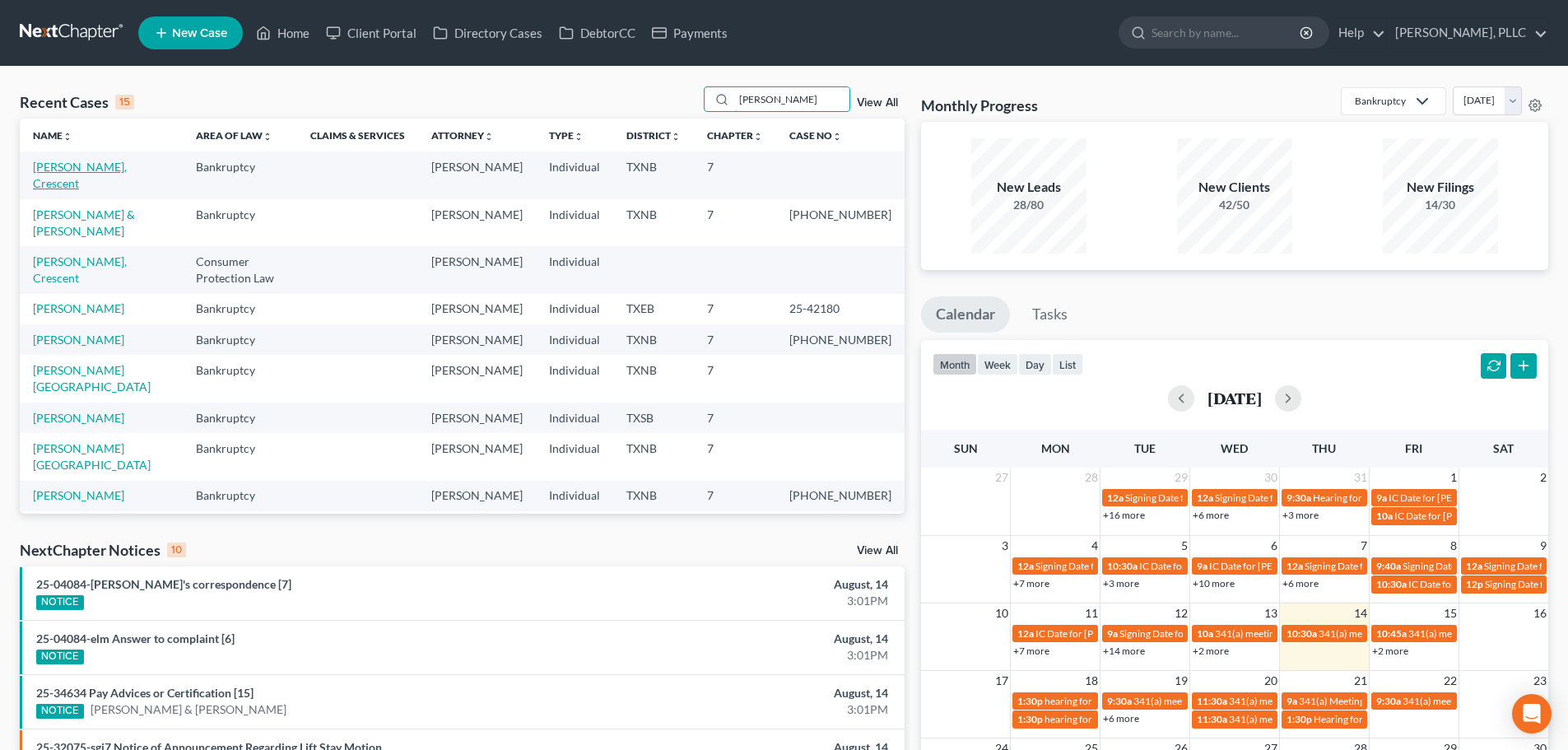
type input "[PERSON_NAME]"
click at [94, 166] on link "[PERSON_NAME], Crescent" at bounding box center [80, 175] width 94 height 31
click at [65, 168] on link "[PERSON_NAME], Crescent" at bounding box center [80, 175] width 94 height 31
click at [99, 169] on link "[PERSON_NAME], Crescent" at bounding box center [80, 175] width 94 height 31
select select "1"
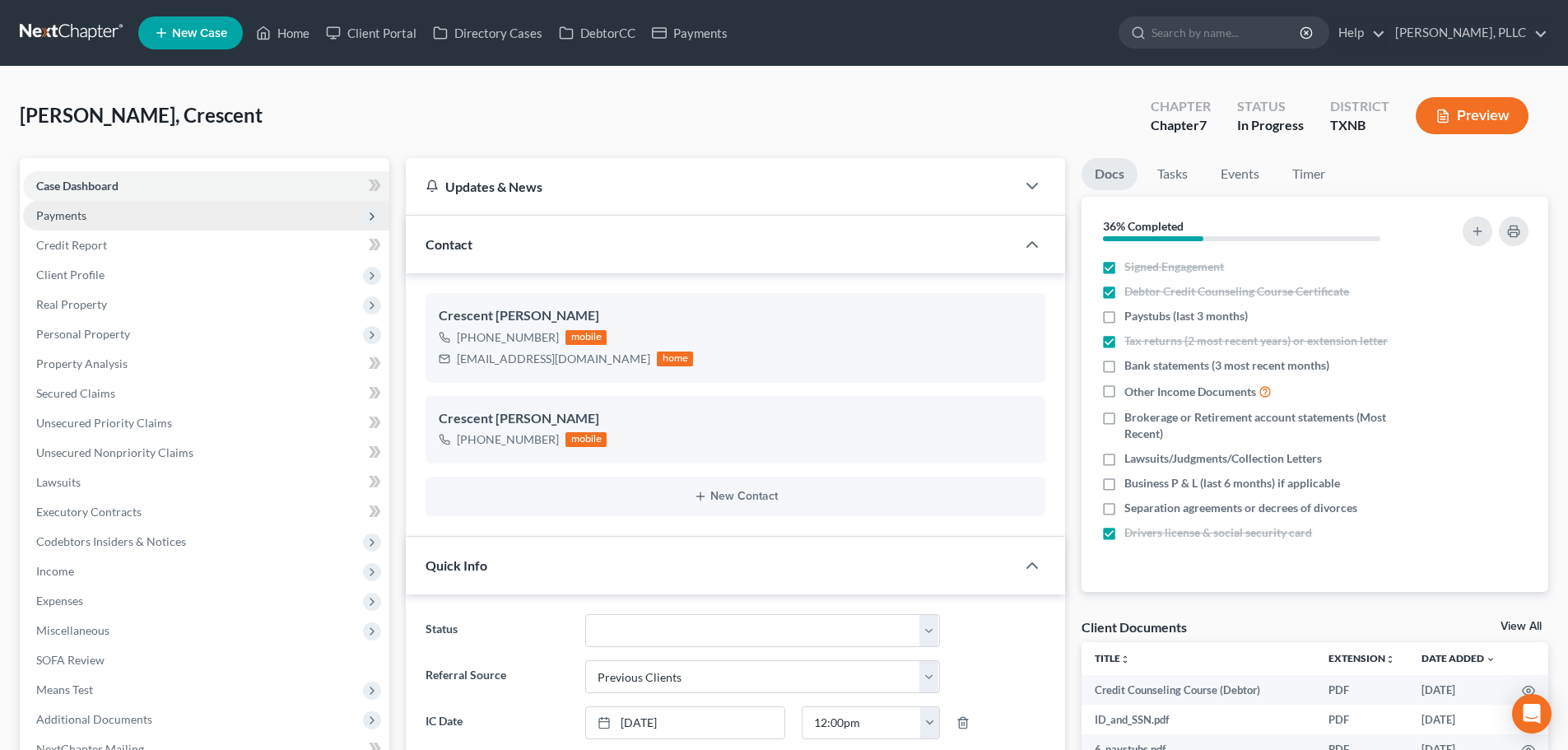
scroll to position [674, 0]
click at [101, 210] on span "Payments" at bounding box center [206, 215] width 366 height 30
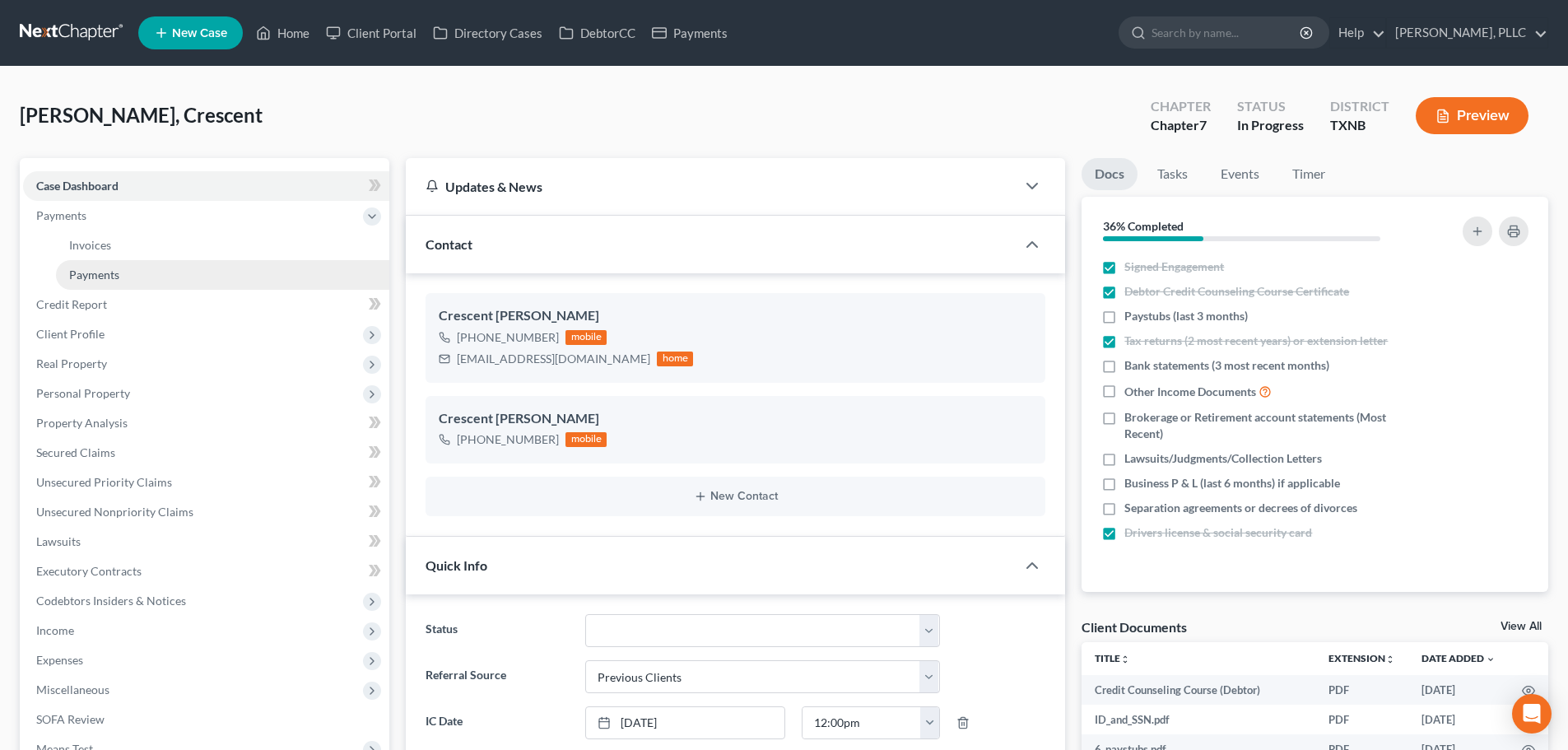
click at [108, 263] on link "Payments" at bounding box center [222, 275] width 333 height 30
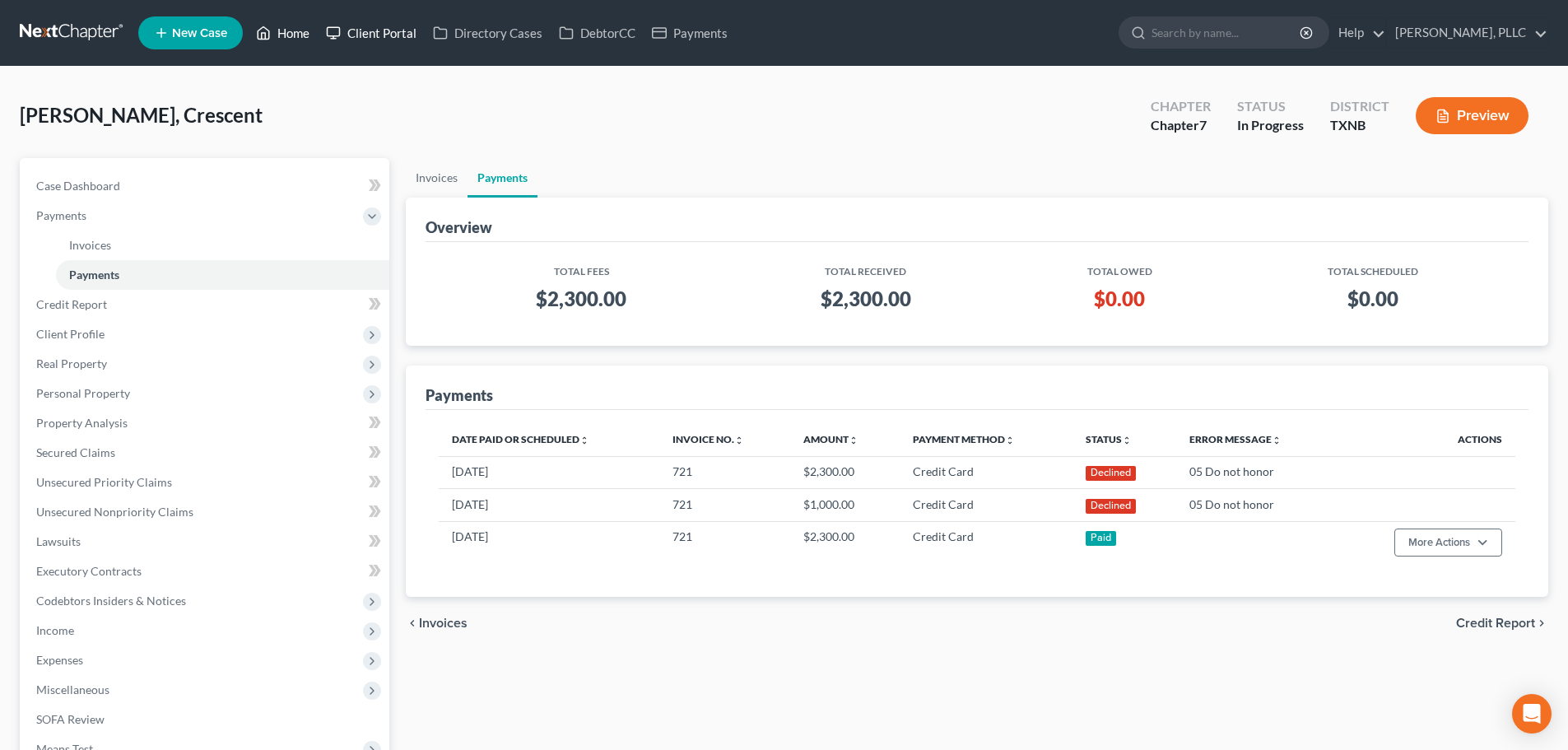
drag, startPoint x: 299, startPoint y: 34, endPoint x: 354, endPoint y: 35, distance: 55.0
click at [299, 34] on link "Home" at bounding box center [282, 33] width 70 height 30
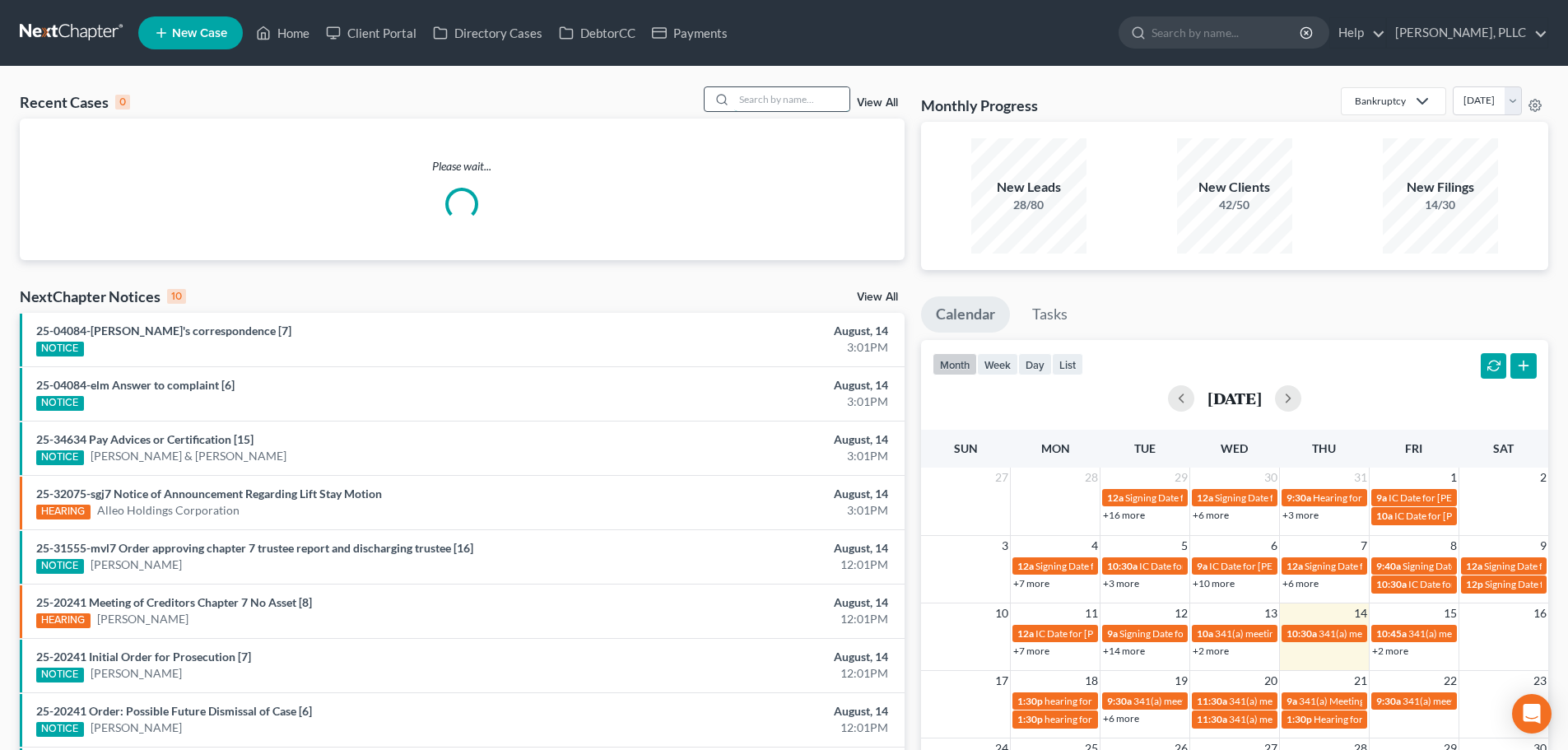
click at [756, 104] on input "search" at bounding box center [792, 99] width 115 height 24
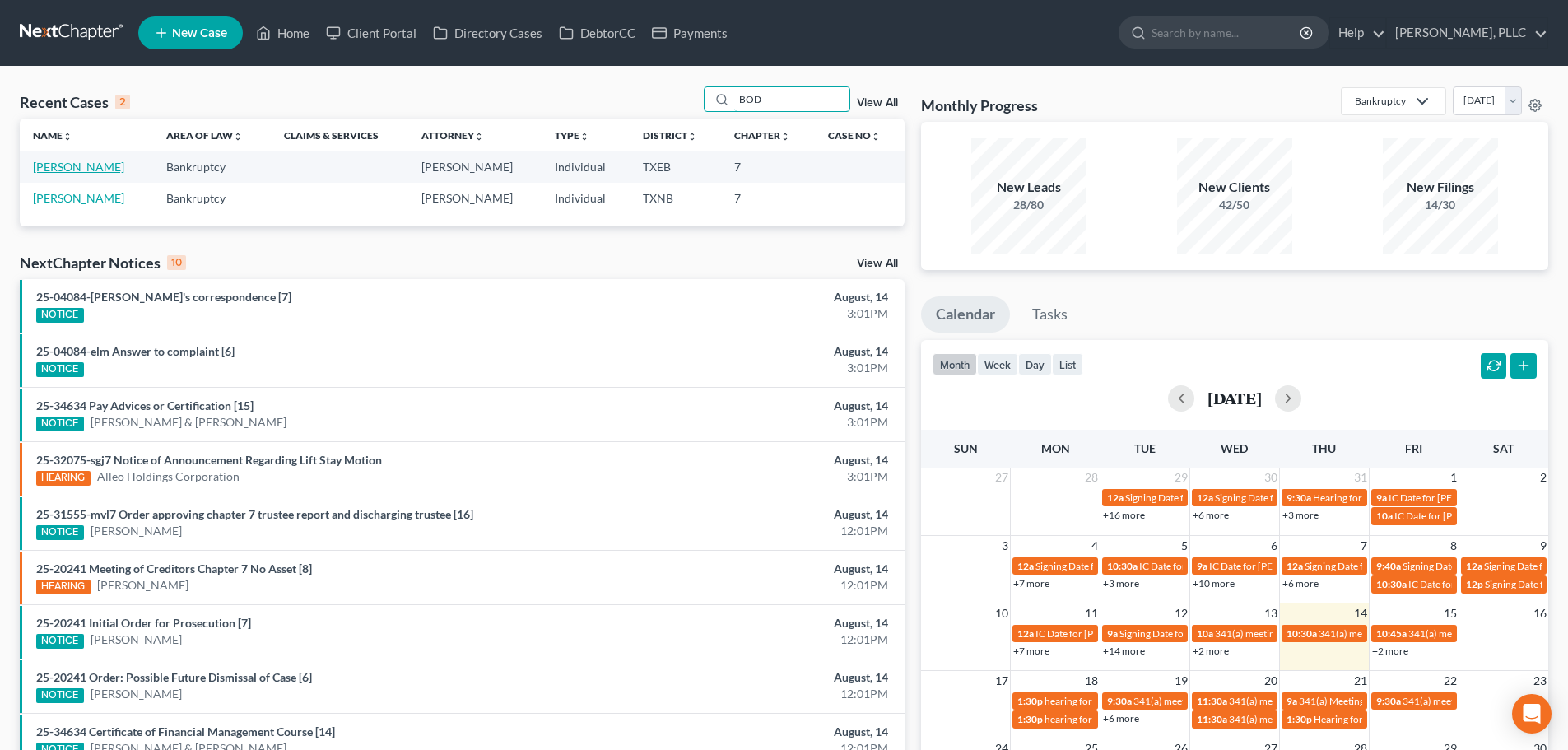
type input "BOD"
click at [79, 169] on link "[PERSON_NAME]" at bounding box center [78, 166] width 91 height 14
select select "4"
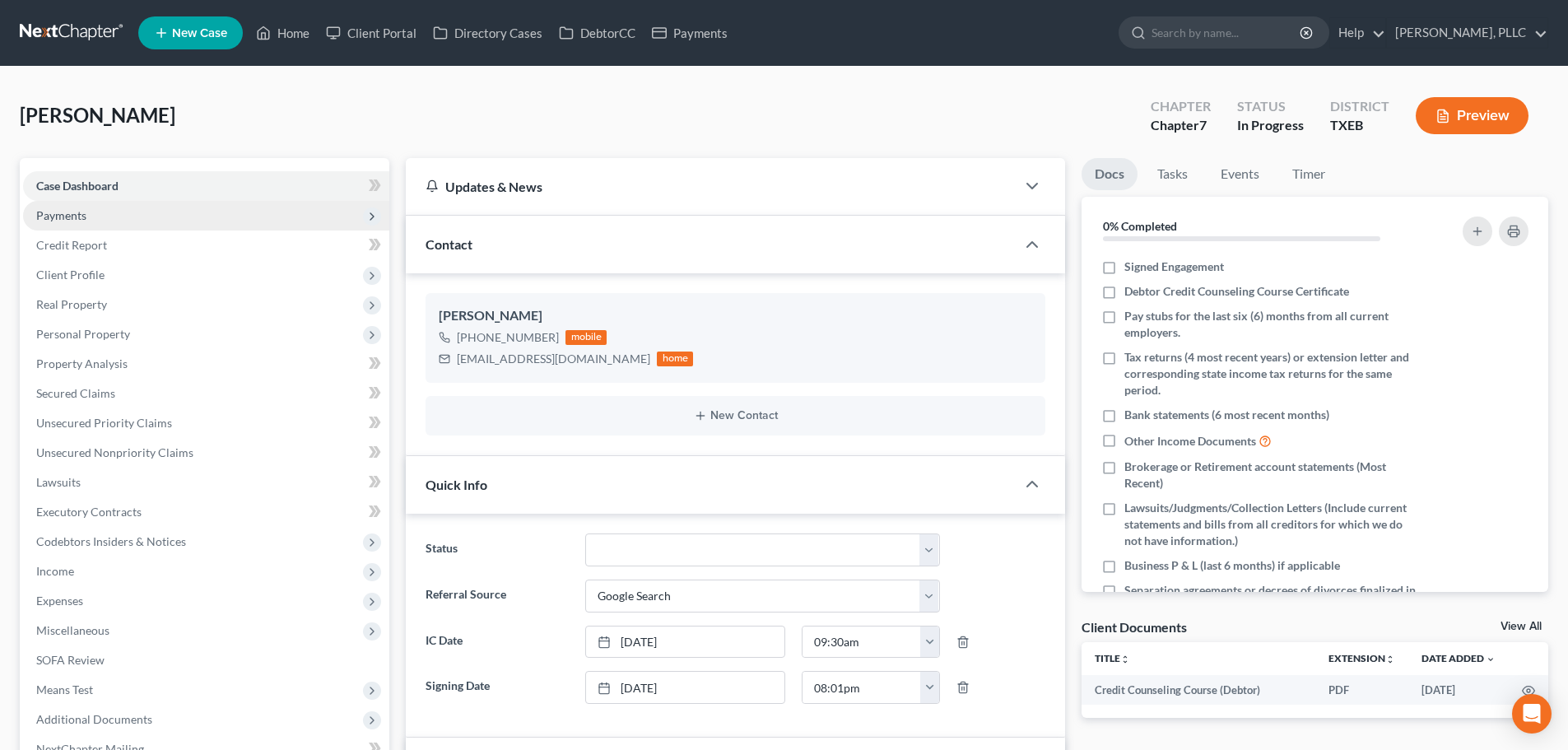
click at [88, 218] on span "Payments" at bounding box center [206, 215] width 366 height 30
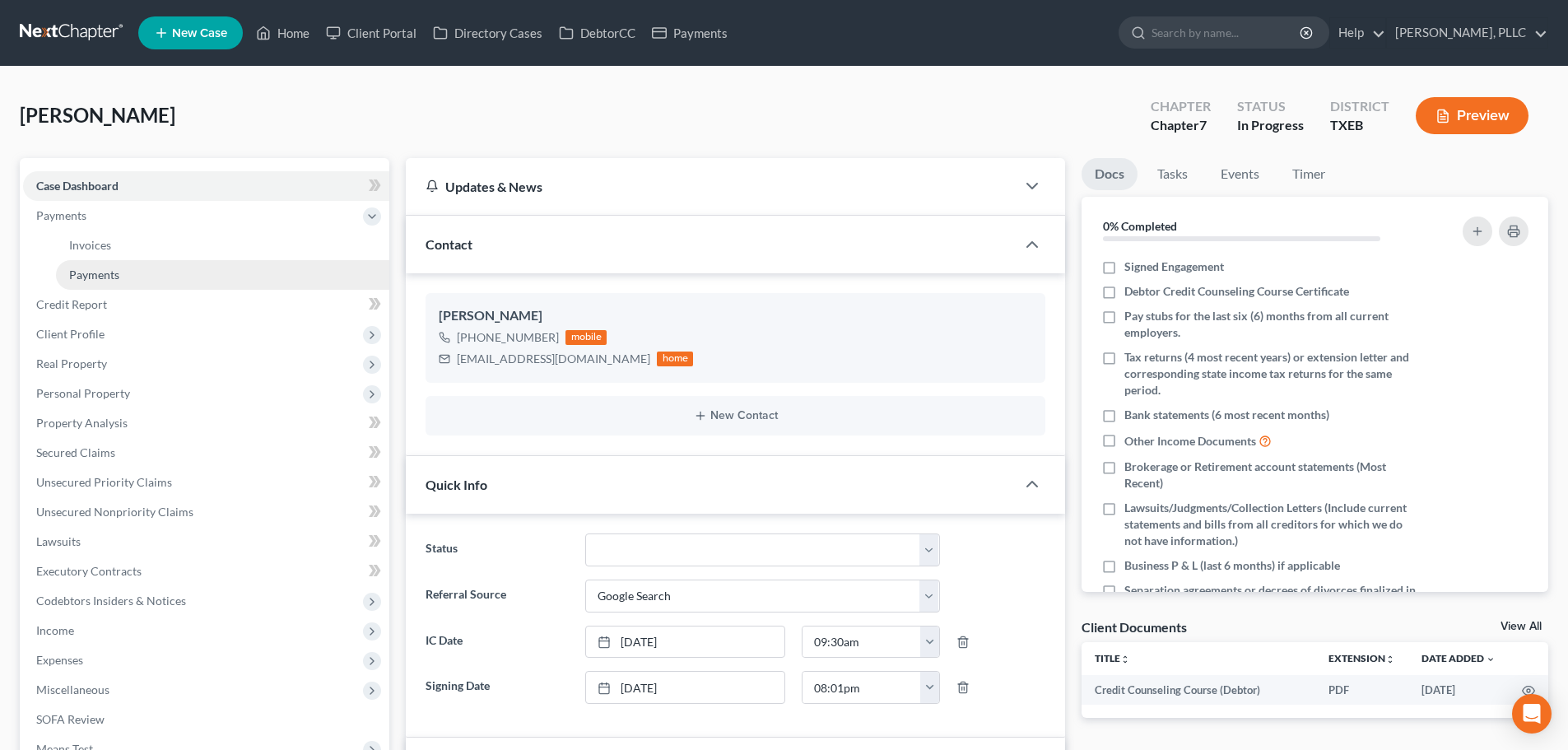
click at [101, 277] on span "Payments" at bounding box center [94, 274] width 50 height 14
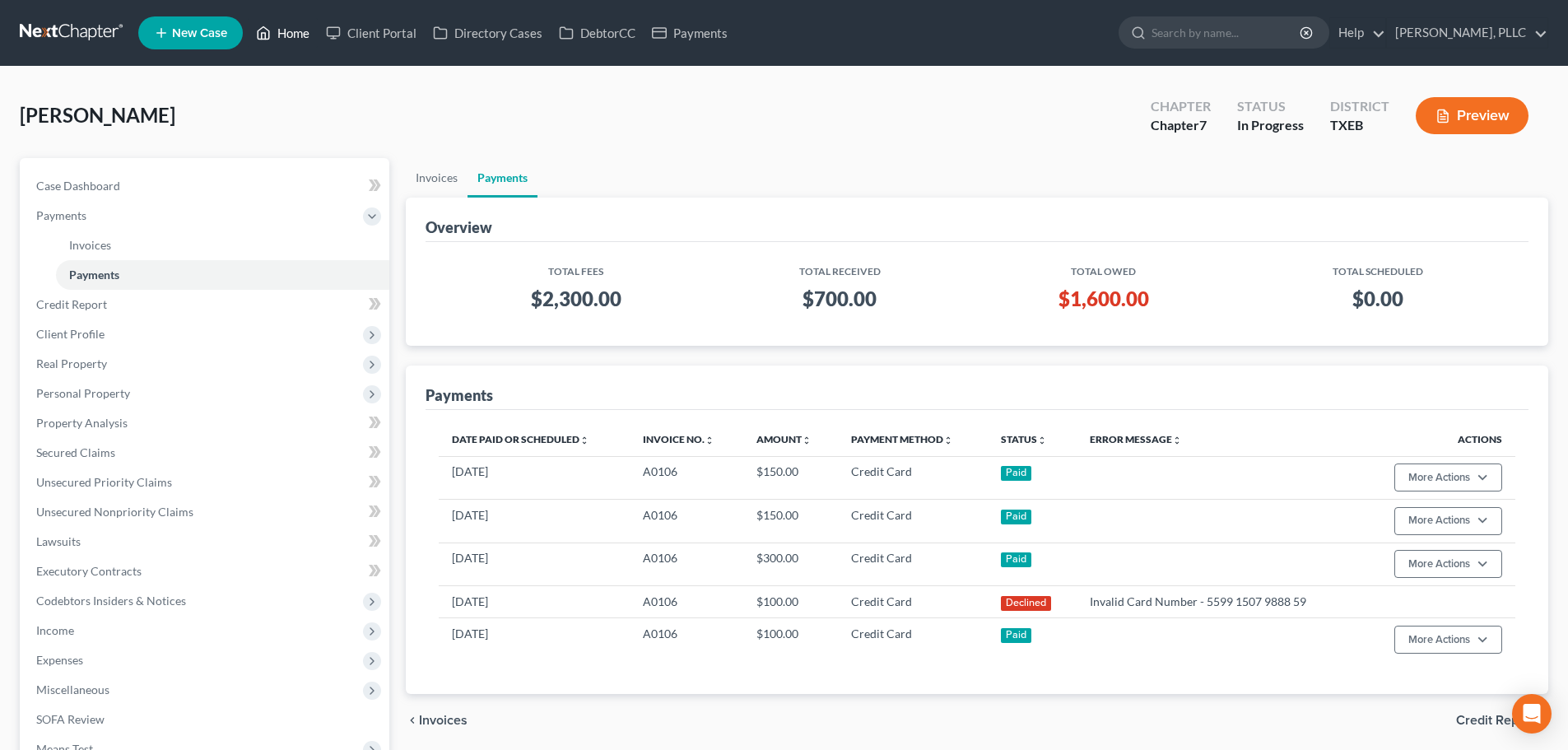
click at [297, 36] on link "Home" at bounding box center [282, 33] width 70 height 30
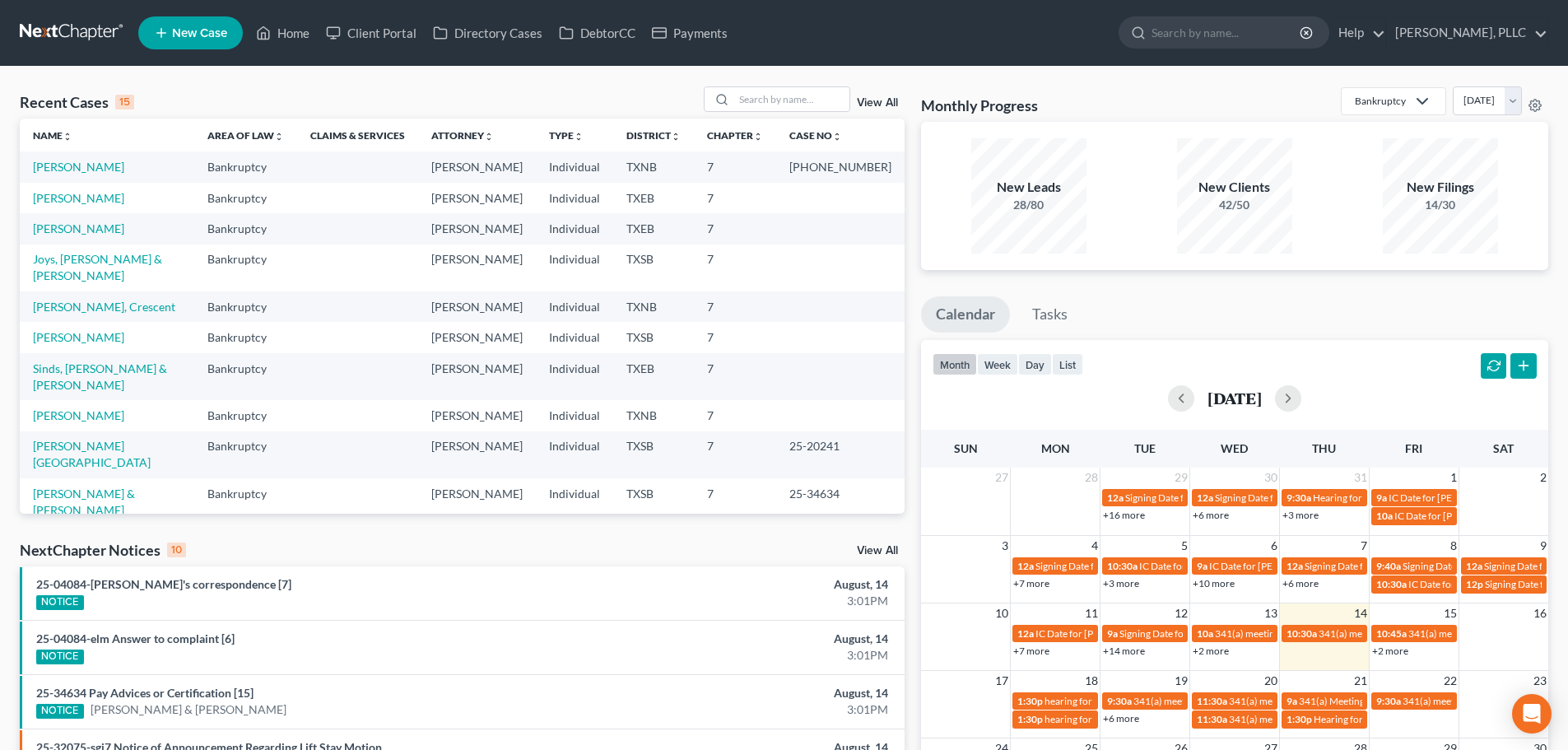
click at [441, 86] on div "Recent Cases 15 View All" at bounding box center [462, 102] width 885 height 32
click at [553, 91] on div "Recent Cases 15 View All" at bounding box center [462, 102] width 885 height 32
